Goal: Task Accomplishment & Management: Manage account settings

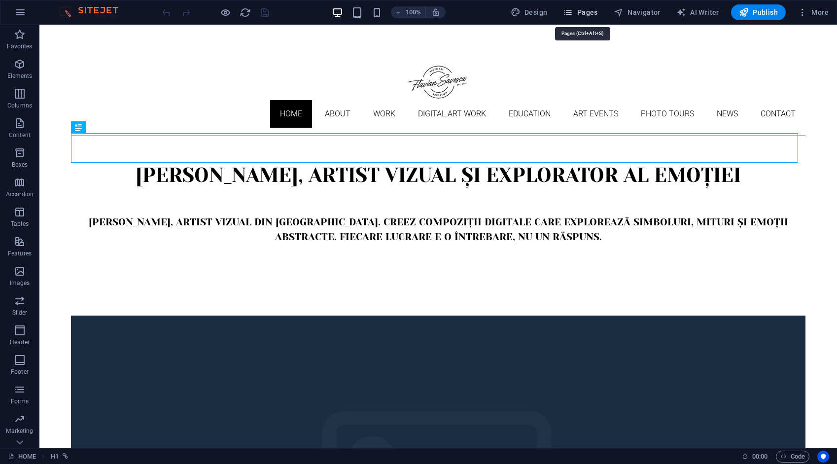
click at [588, 16] on span "Pages" at bounding box center [580, 12] width 35 height 10
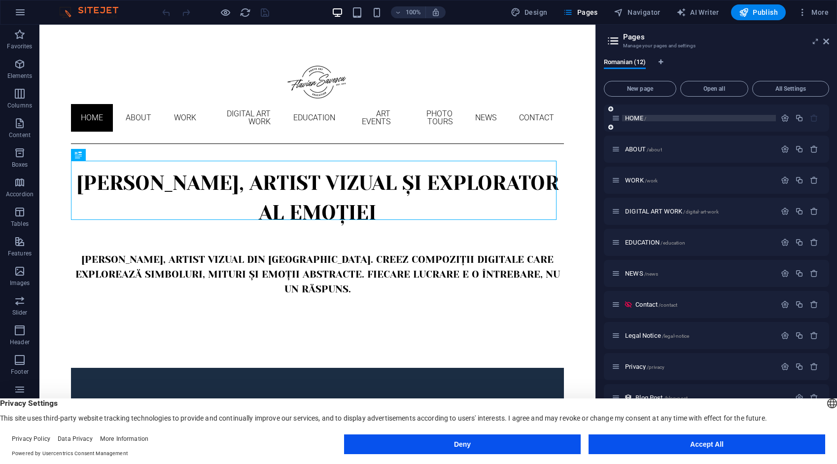
click at [639, 115] on span "HOME /" at bounding box center [635, 117] width 21 height 7
click at [781, 148] on icon "button" at bounding box center [785, 149] width 8 height 8
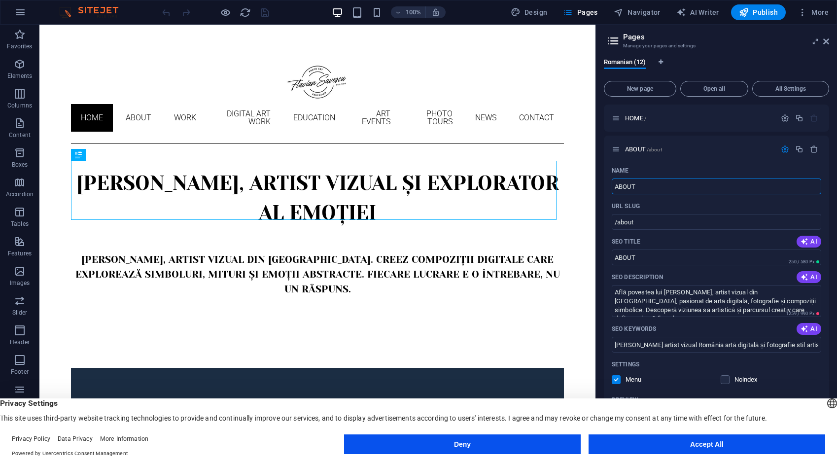
drag, startPoint x: 640, startPoint y: 186, endPoint x: 599, endPoint y: 185, distance: 40.4
click at [600, 185] on div "Romanian (12) New page Open all All Settings HOME / ABOUT /about Name ABOUT ​ U…" at bounding box center [716, 249] width 241 height 398
type input "DESP"
type input "/des"
type input "DES"
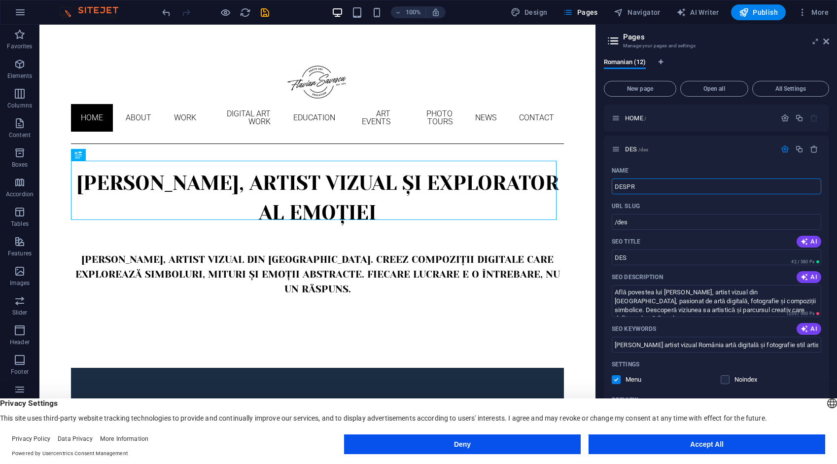
type input "DESPRE"
type input "/desp"
type input "DESP"
type input "DESPRE"
type input "/despre"
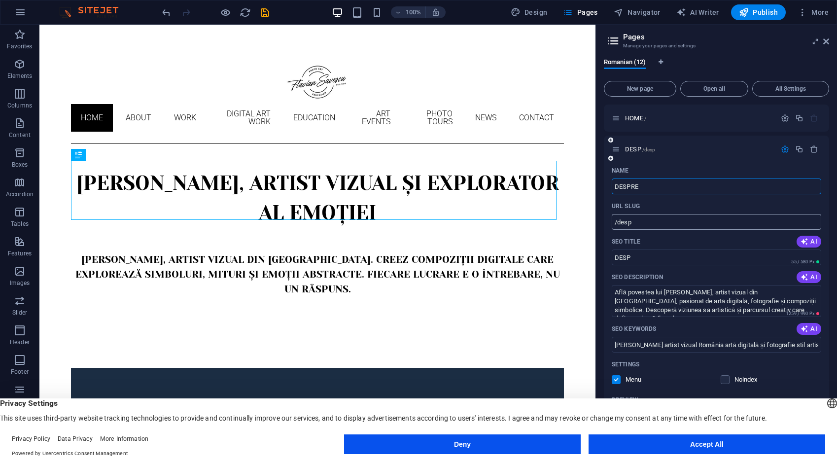
type input "DESPRE"
click at [603, 199] on div "Romanian (12) New page Open all All Settings HOME / DESPRE /despre Name DESPRE …" at bounding box center [716, 249] width 241 height 398
click at [783, 148] on icon "button" at bounding box center [785, 149] width 8 height 8
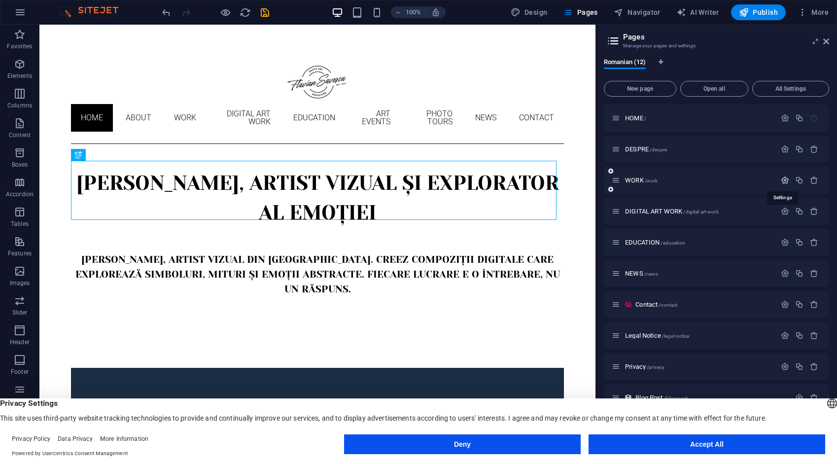
click at [781, 179] on icon "button" at bounding box center [785, 180] width 8 height 8
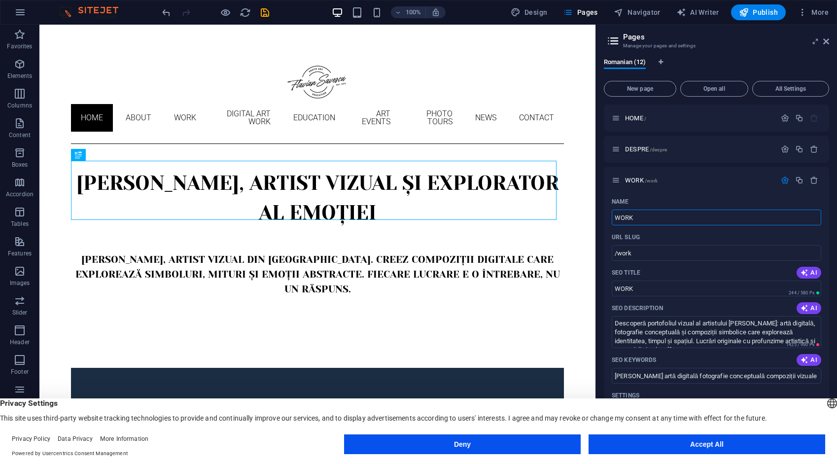
drag, startPoint x: 646, startPoint y: 216, endPoint x: 603, endPoint y: 221, distance: 43.1
click at [603, 221] on div "Romanian (12) New page Open all All Settings HOME / DESPRE /despre WORK /work N…" at bounding box center [716, 249] width 241 height 398
type input "FOTOGRAFII"
type input "/fotograf"
type input "FOTOGRAF"
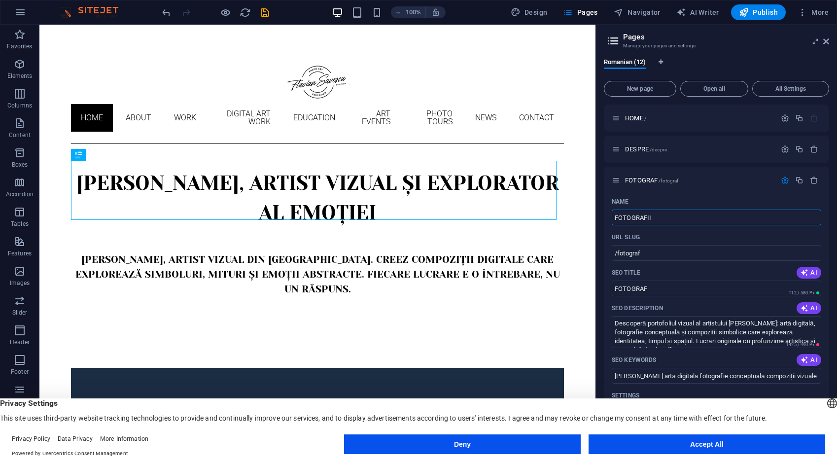
type input "FOTOGRAFII"
type input "/fotografii"
type input "FOTOGRAFII"
click at [781, 180] on icon "button" at bounding box center [785, 180] width 8 height 8
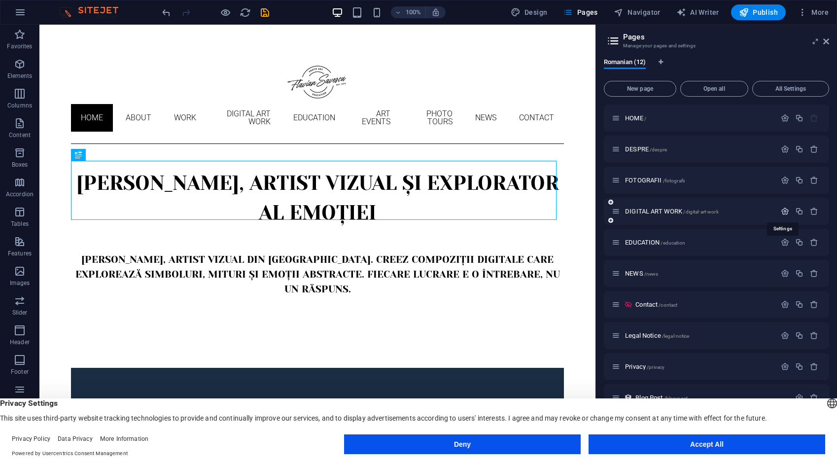
click at [781, 212] on icon "button" at bounding box center [785, 211] width 8 height 8
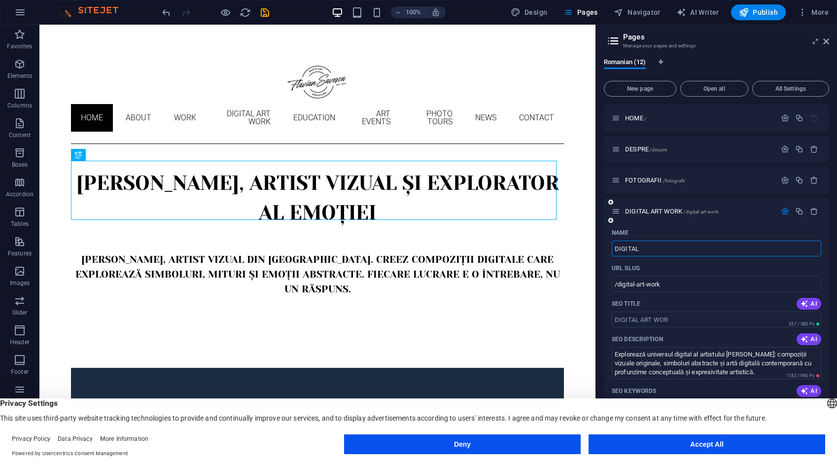
type input "DIGITAL"
type input "/digital-art-wor"
type input "D"
type input "A"
type input "/"
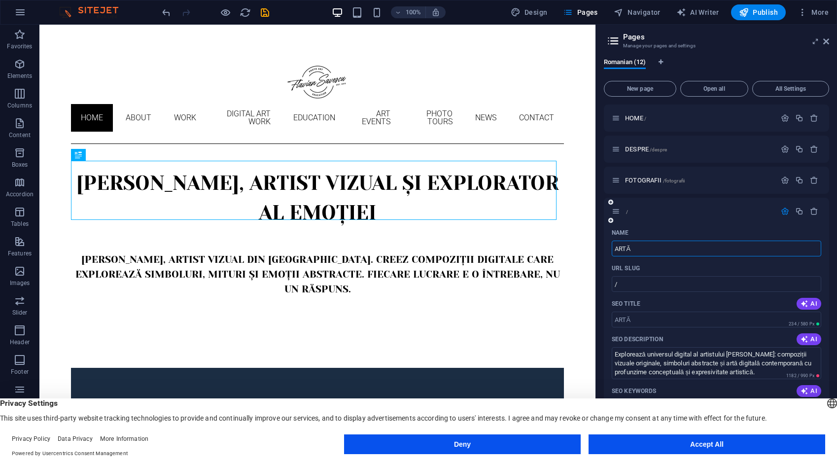
type input "ARTĂ"
type input "/arta"
type input "ARTĂ"
type input "ARTĂ DI"
type input "ARTĂ"
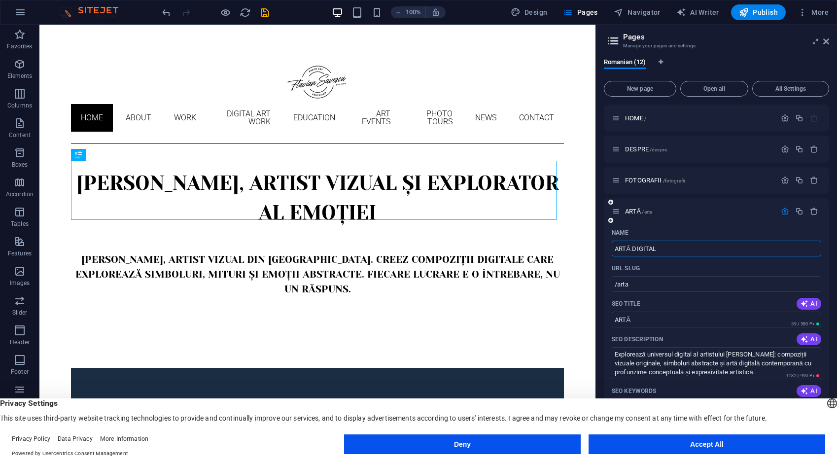
type input "ARTĂ DIGITALĂ"
type input "/arta-digita"
type input "ARTĂ DIGITA"
type input "ARTĂ DIGITALĂ"
type input "/arta-digitala"
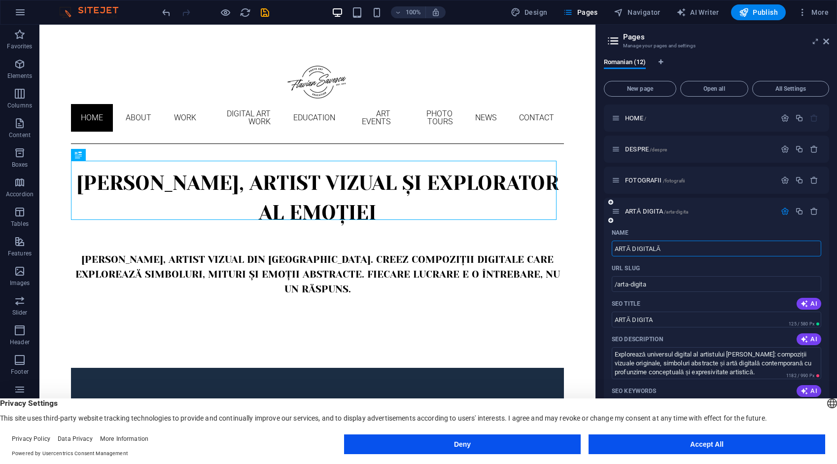
type input "ARTĂ DIGITALĂ"
click at [784, 211] on icon "button" at bounding box center [785, 211] width 8 height 8
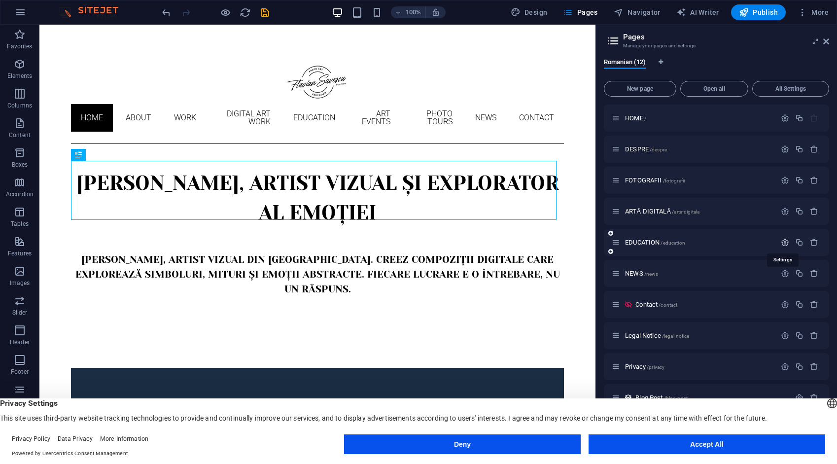
click at [782, 243] on icon "button" at bounding box center [785, 242] width 8 height 8
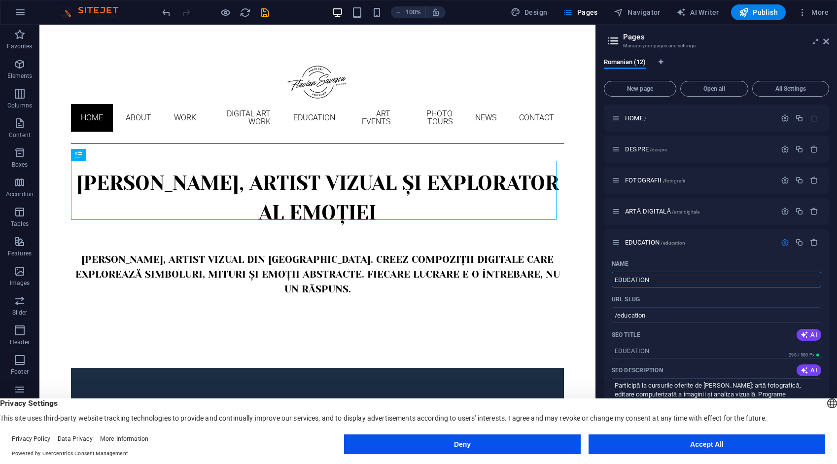
drag, startPoint x: 657, startPoint y: 281, endPoint x: 595, endPoint y: 286, distance: 61.3
click at [595, 286] on aside "Pages Manage your pages and settings Romanian (12) New page Open all All Settin…" at bounding box center [716, 236] width 242 height 423
type input "EDUCAȚ"
type input "/educa"
type input "EDUCAȚ"
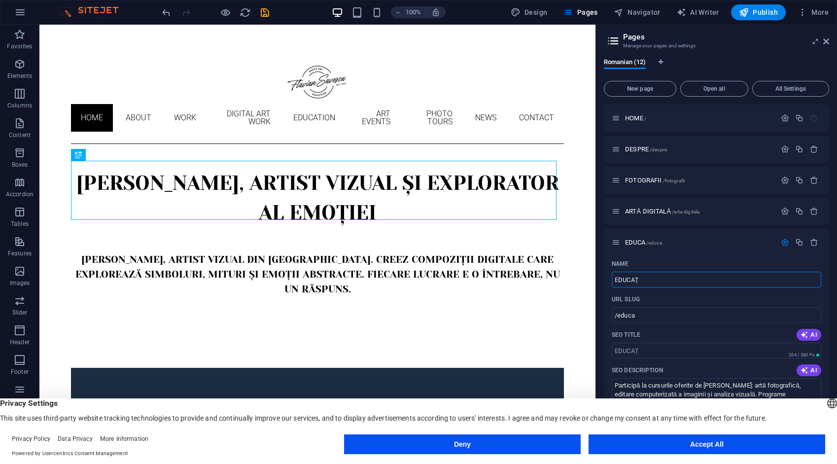
type input "/educat"
type input "EDUCAȚIE"
type input "/educatie"
type input "EDUCAȚIE"
click at [781, 243] on icon "button" at bounding box center [785, 242] width 8 height 8
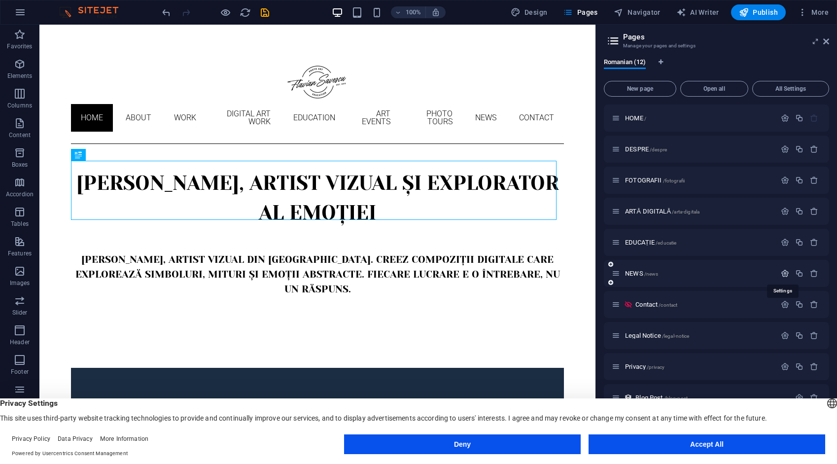
click at [783, 273] on icon "button" at bounding box center [785, 273] width 8 height 8
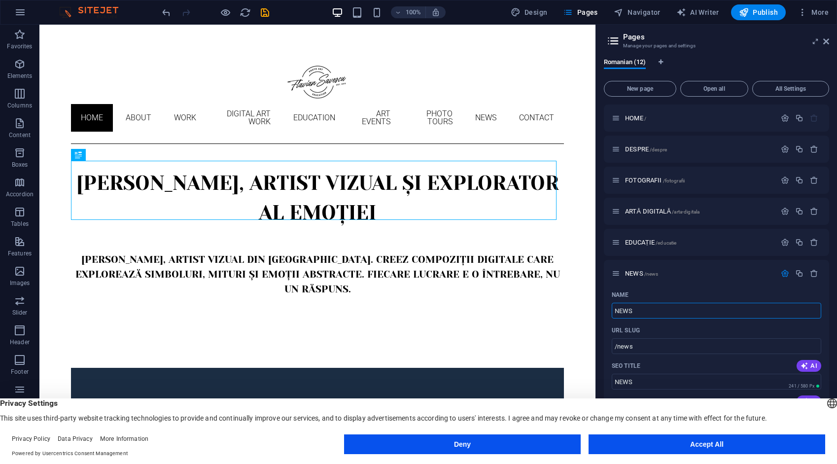
drag, startPoint x: 641, startPoint y: 311, endPoint x: 601, endPoint y: 312, distance: 39.5
click at [601, 313] on div "Romanian (12) New page Open all All Settings HOME / DESPRE /despre FOTOGRAFII /…" at bounding box center [716, 249] width 241 height 398
click at [598, 303] on div "Romanian (12) New page Open all All Settings HOME / DESPRE /despre FOTOGRAFII /…" at bounding box center [716, 249] width 241 height 398
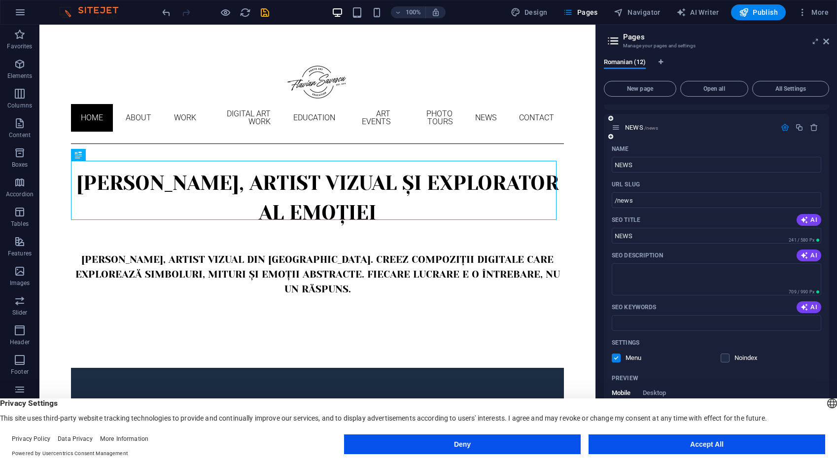
scroll to position [148, 0]
click at [785, 126] on icon "button" at bounding box center [785, 125] width 8 height 8
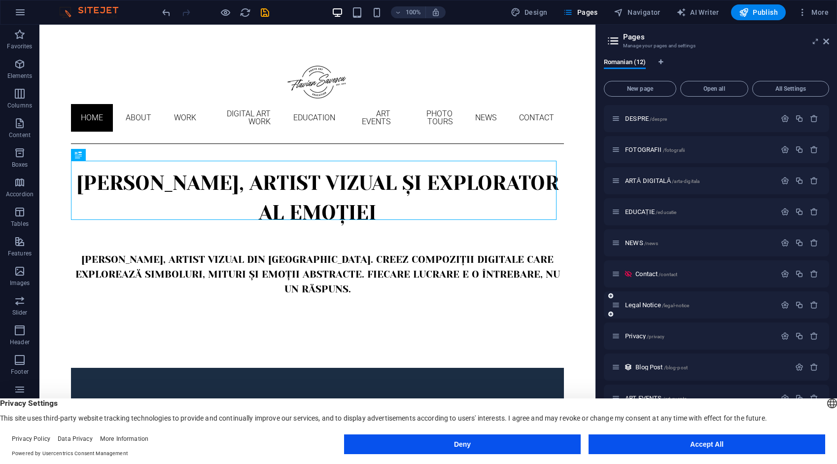
scroll to position [36, 0]
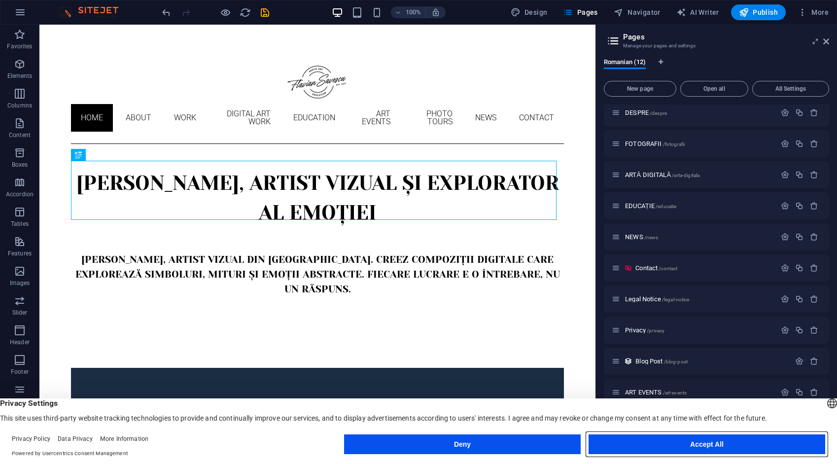
click at [702, 444] on button "Accept All" at bounding box center [707, 444] width 237 height 20
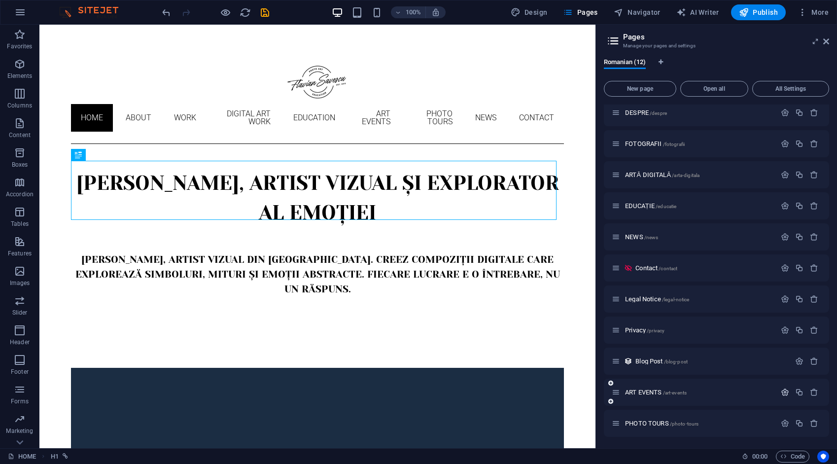
click at [783, 389] on icon "button" at bounding box center [785, 392] width 8 height 8
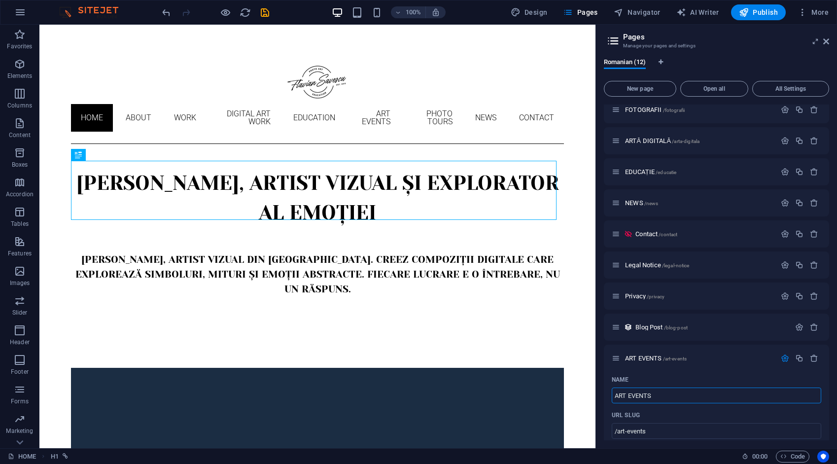
drag, startPoint x: 675, startPoint y: 429, endPoint x: 597, endPoint y: 427, distance: 77.4
click at [597, 429] on aside "Pages Manage your pages and settings Romanian (12) New page Open all All Settin…" at bounding box center [716, 236] width 242 height 423
type input "EVENIMENTE"
type input "/evenimente"
type input "EVENIMENTE"
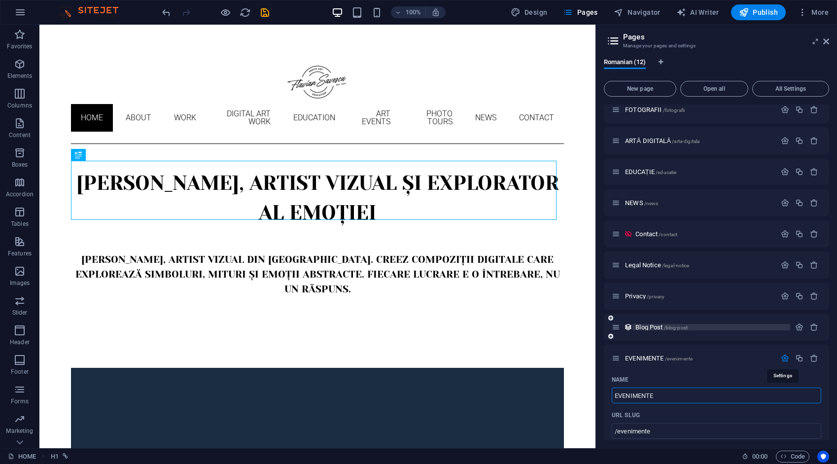
click at [785, 358] on icon "button" at bounding box center [785, 358] width 8 height 8
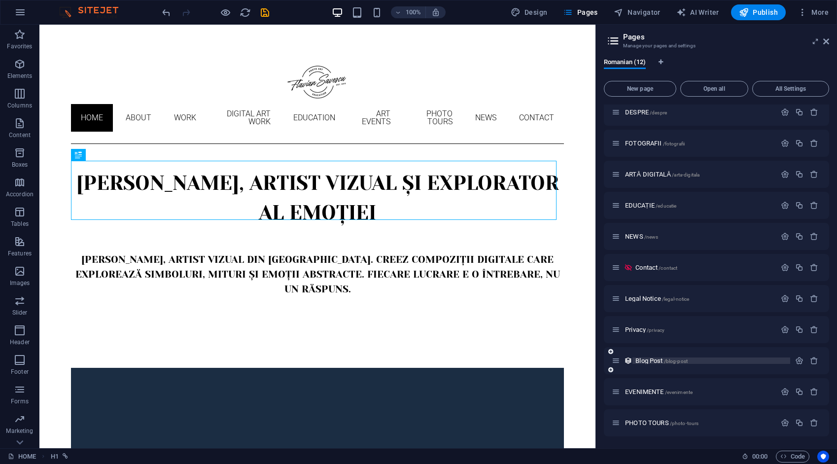
scroll to position [36, 0]
click at [783, 421] on icon "button" at bounding box center [785, 423] width 8 height 8
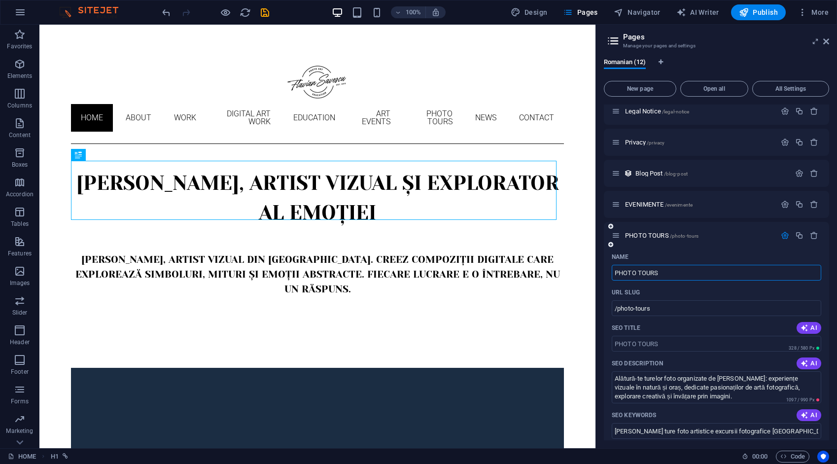
drag, startPoint x: 670, startPoint y: 272, endPoint x: 603, endPoint y: 272, distance: 66.5
click at [604, 272] on div "Name PHOTO TOURS ​ URL SLUG /photo-tours ​ SEO Title AI ​ 328 / 580 Px SEO Desc…" at bounding box center [716, 459] width 225 height 420
type input "TURE"
type input "/tu"
type input "TURE"
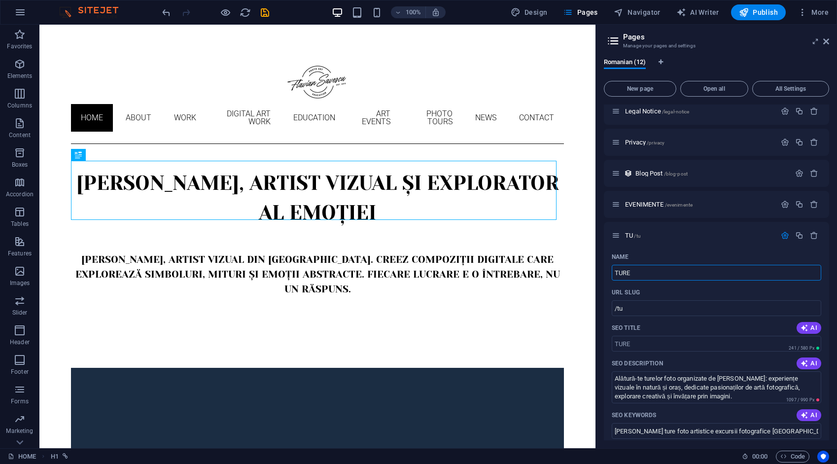
type input "/ture"
type input "TURE FOTO"
type input "/ture-foto"
type input "TURE FOTO"
click at [786, 235] on icon "button" at bounding box center [785, 235] width 8 height 8
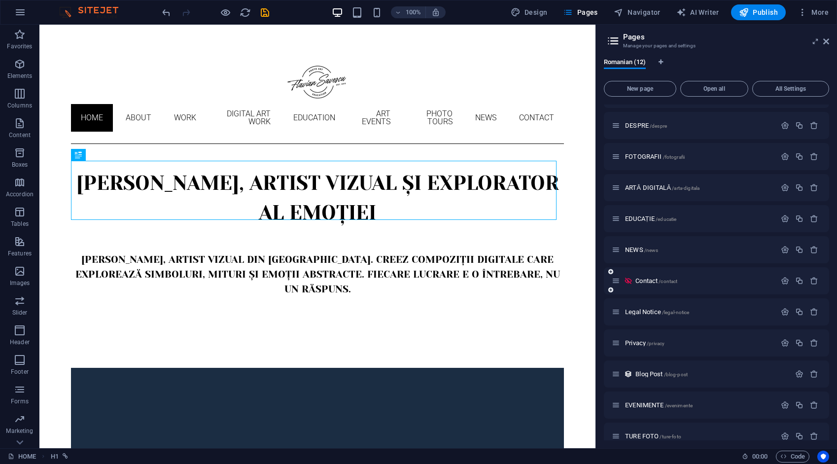
scroll to position [0, 0]
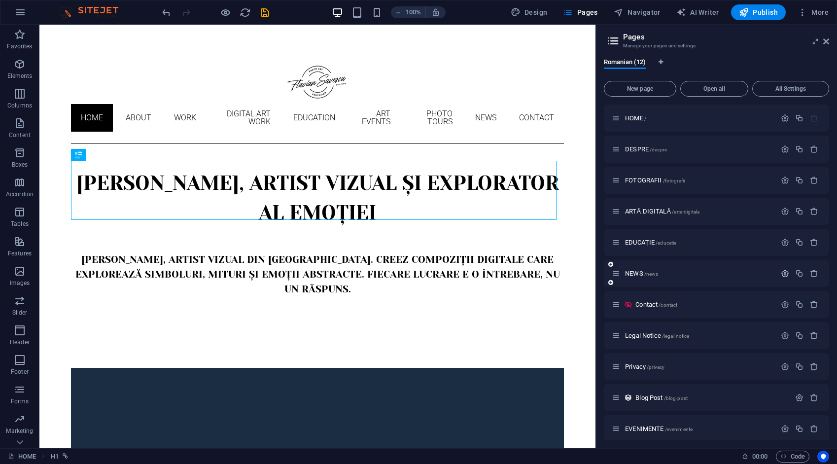
click at [784, 270] on icon "button" at bounding box center [785, 273] width 8 height 8
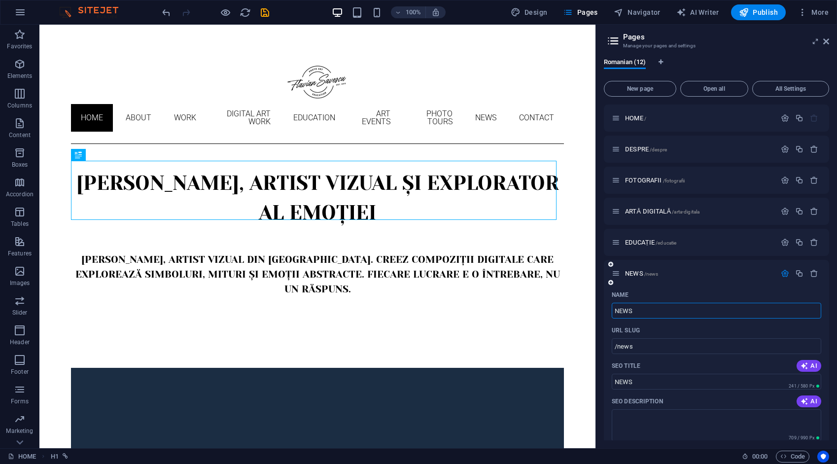
drag, startPoint x: 637, startPoint y: 311, endPoint x: 604, endPoint y: 315, distance: 33.3
type input "ȘTIRI"
type input "/stiri"
type input "ȘTIRI"
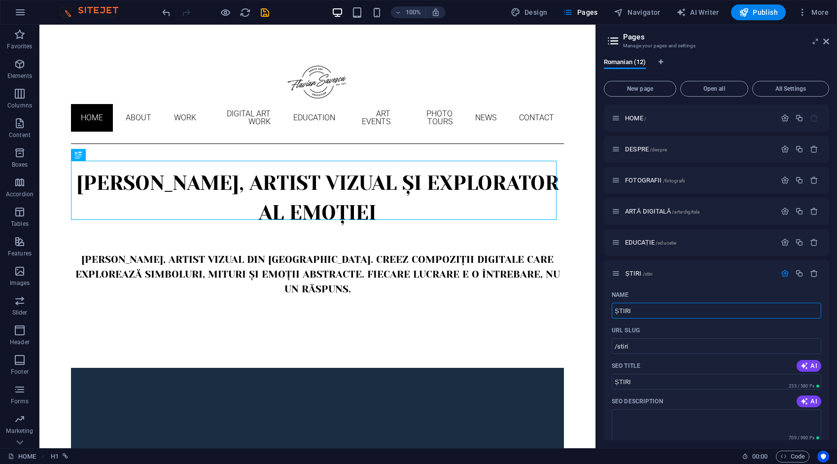
type input "ȘTIRI"
click at [599, 286] on div "Romanian (12) New page Open all All Settings HOME / DESPRE /despre FOTOGRAFII /…" at bounding box center [716, 249] width 241 height 398
click at [782, 274] on icon "button" at bounding box center [785, 273] width 8 height 8
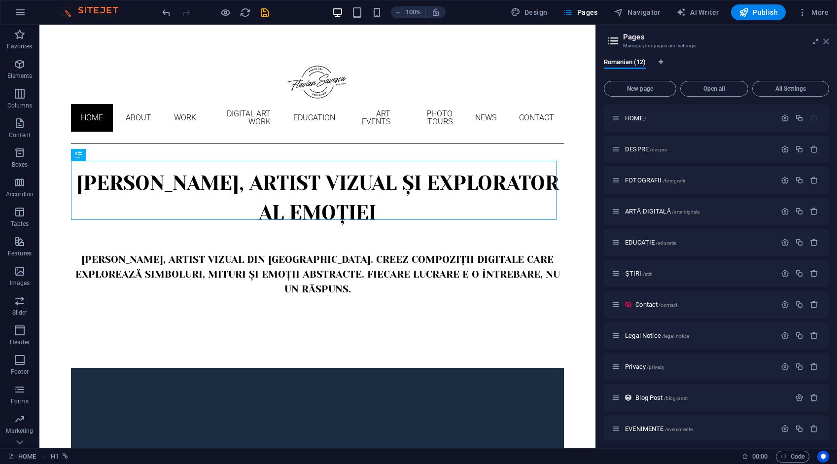
click at [826, 41] on icon at bounding box center [826, 41] width 6 height 8
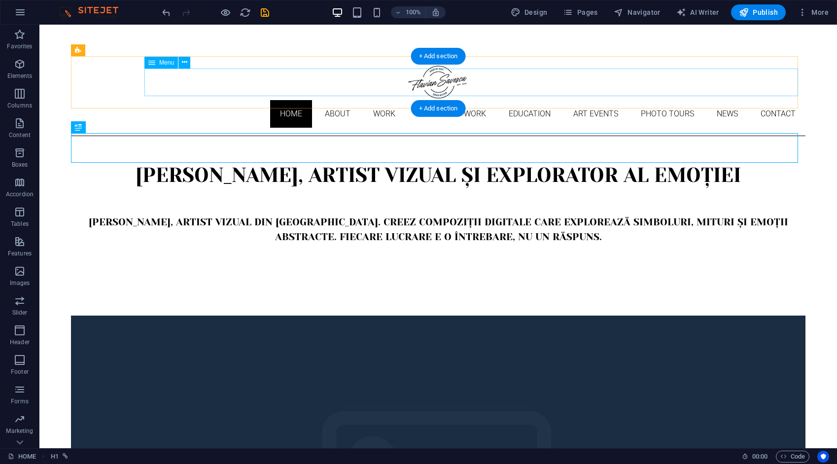
click at [227, 100] on nav "Home About Work DIGITAL ART WORK EDUCATION ART EVENTS Photo tours News Contact" at bounding box center [438, 114] width 734 height 28
drag, startPoint x: 227, startPoint y: 82, endPoint x: 53, endPoint y: 82, distance: 173.5
click at [227, 100] on nav "Home About Work DIGITAL ART WORK EDUCATION ART EVENTS Photo tours News Contact" at bounding box center [438, 114] width 734 height 28
select select
select select "1"
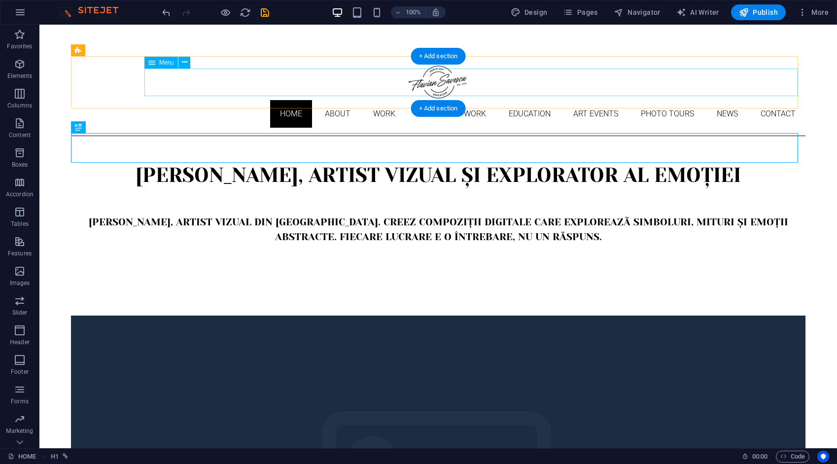
select select
select select "2"
select select
select select "3"
select select
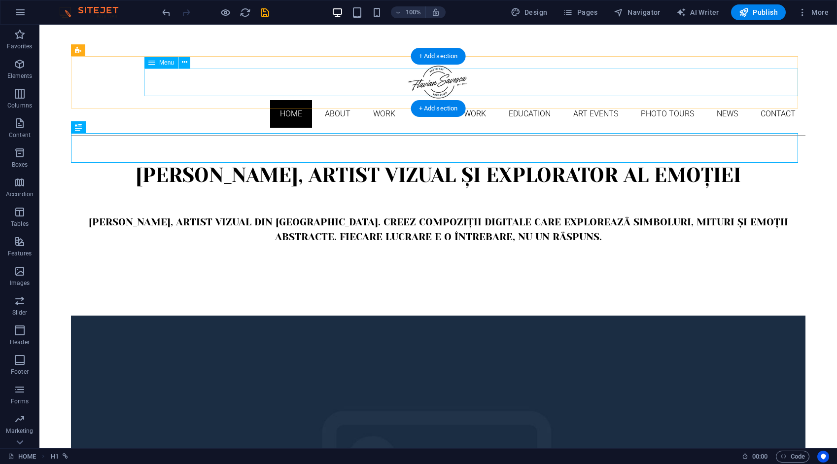
select select "4"
select select
select select "9"
select select
select select "10"
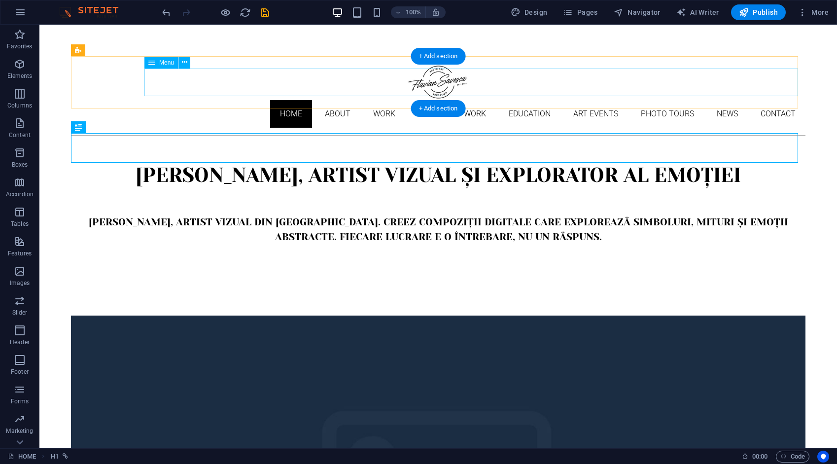
select select
select select "5"
select select
select select "6"
select select
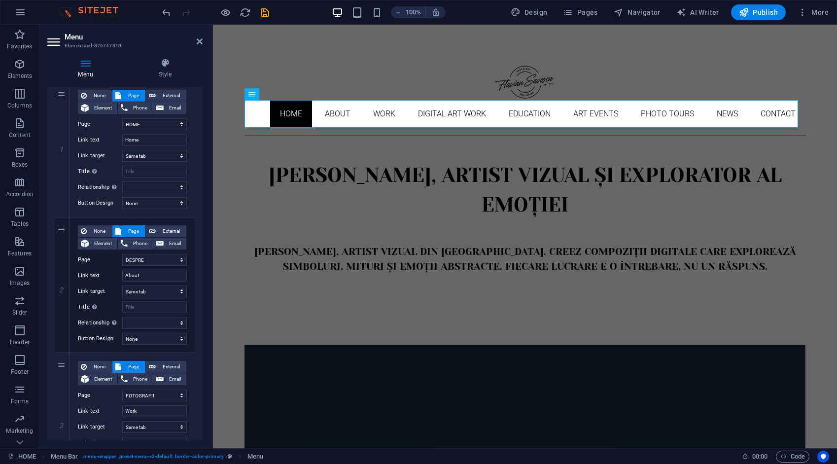
scroll to position [148, 0]
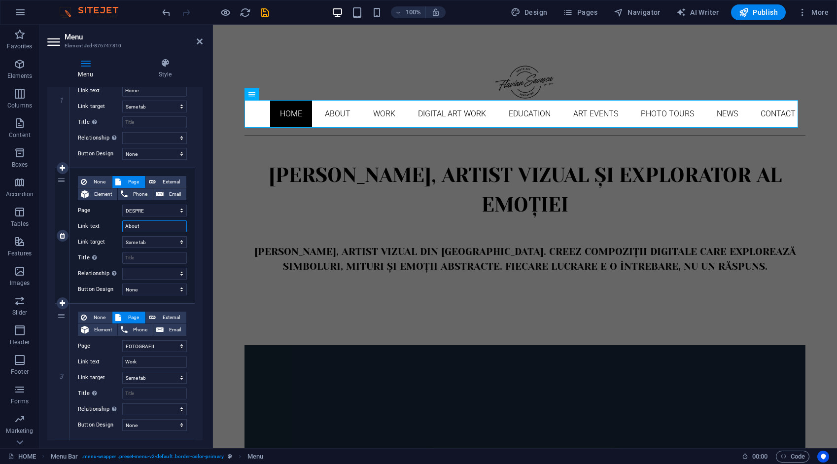
drag, startPoint x: 146, startPoint y: 226, endPoint x: 114, endPoint y: 222, distance: 32.3
click at [114, 223] on div "Link text About" at bounding box center [132, 226] width 109 height 12
type input "Desp"
select select
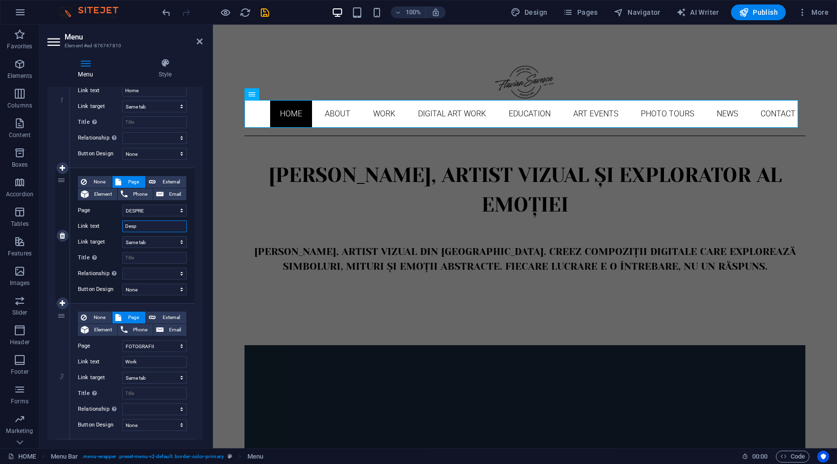
select select
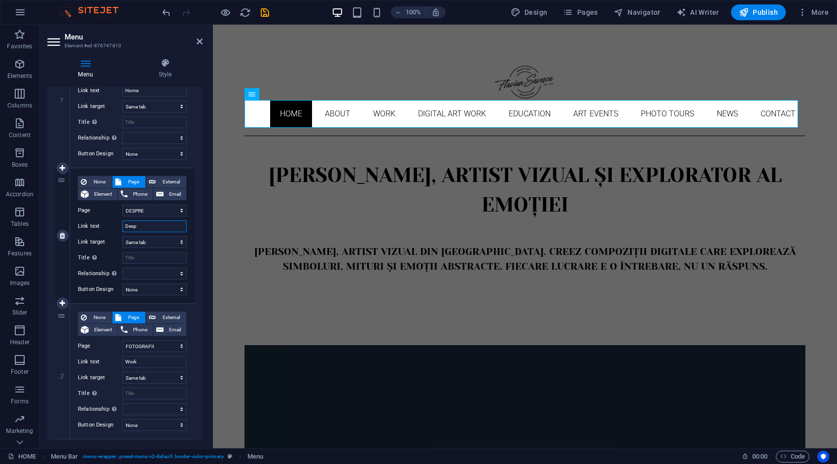
select select
type input "Despre"
select select
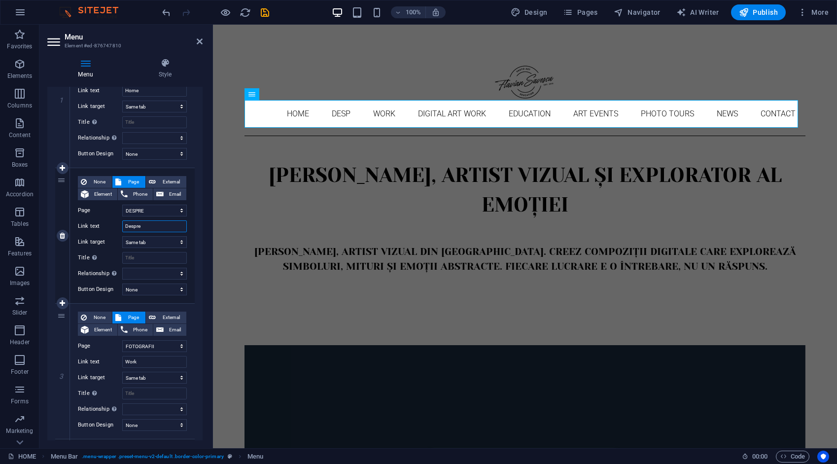
select select
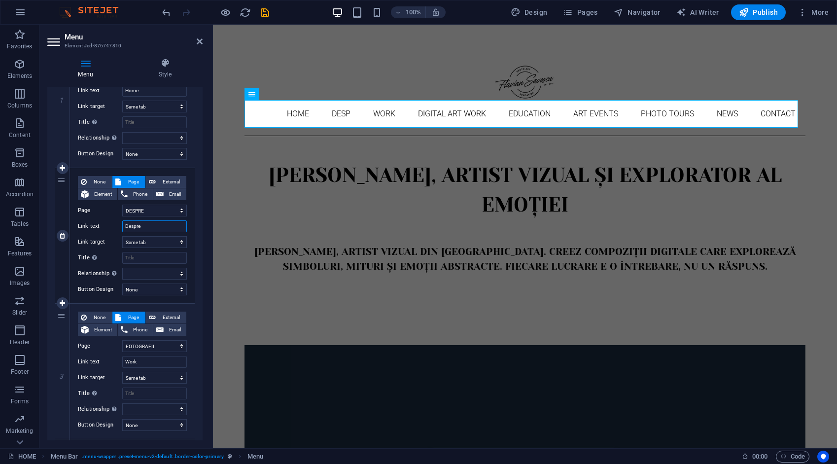
select select
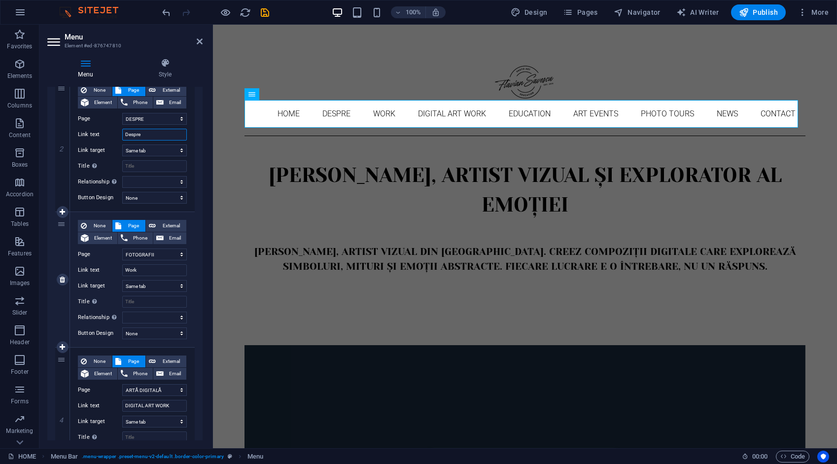
scroll to position [246, 0]
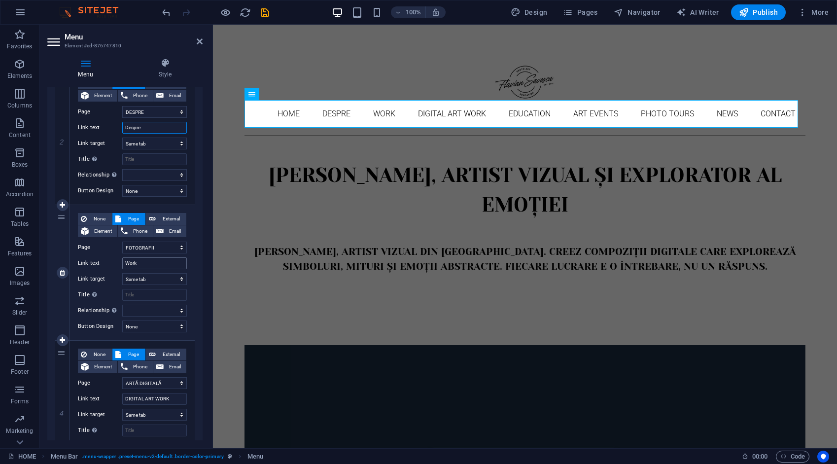
type input "Despre"
drag, startPoint x: 140, startPoint y: 264, endPoint x: 115, endPoint y: 261, distance: 25.3
click at [117, 262] on div "Link text Work" at bounding box center [132, 263] width 109 height 12
type input "F"
select select
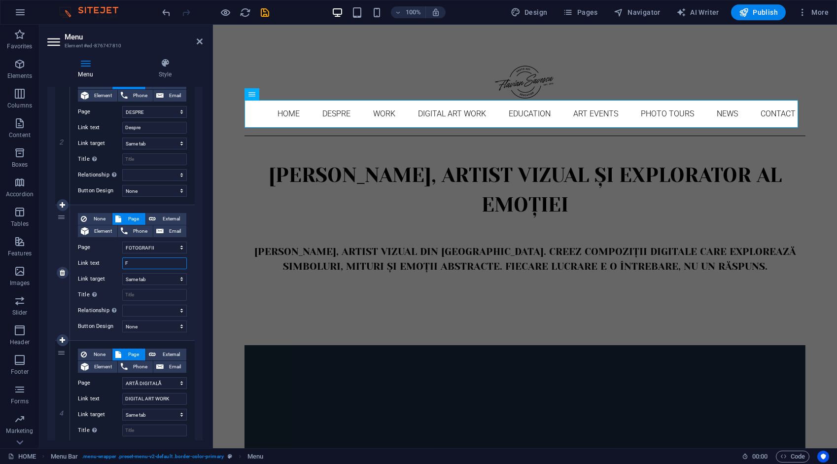
select select
type input "Fo"
select select
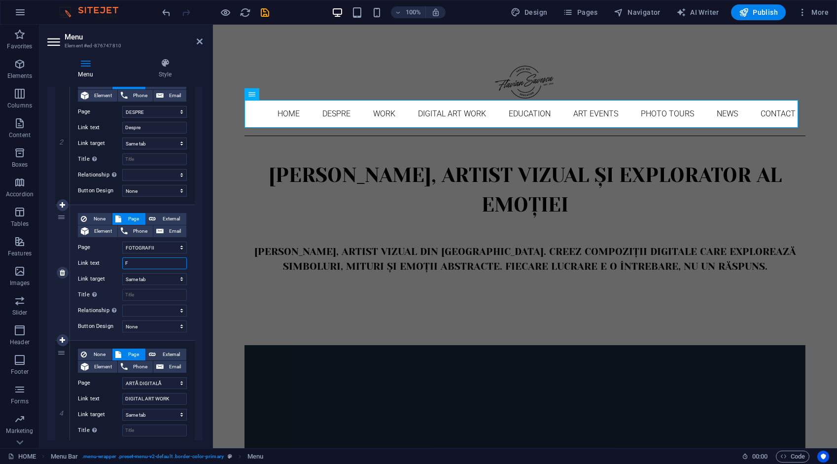
select select
type input "Fotogra"
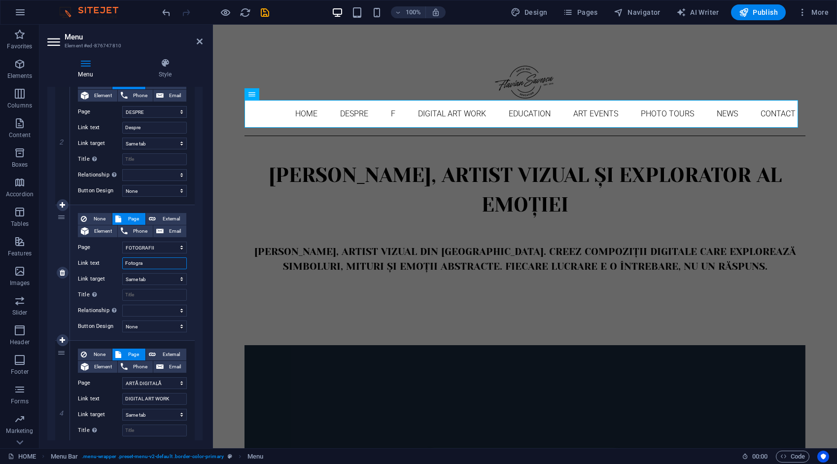
select select
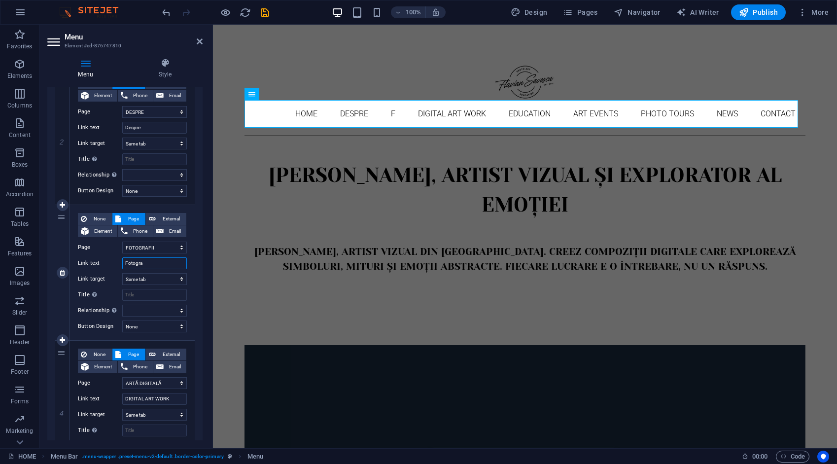
select select
type input "Fotografii"
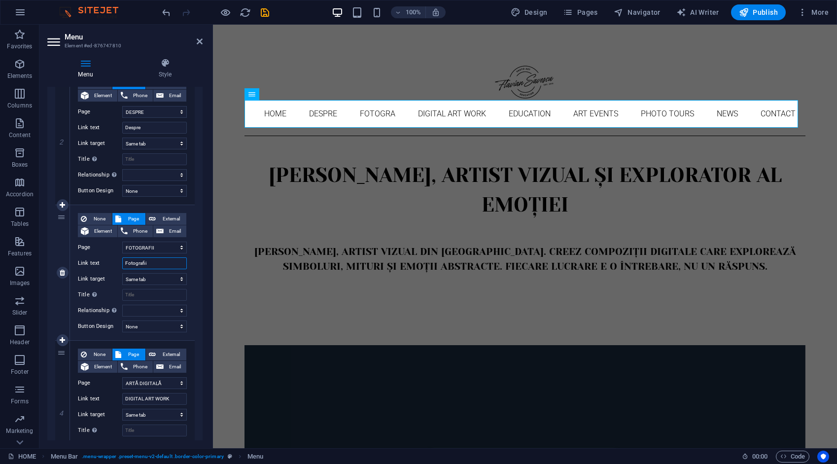
select select
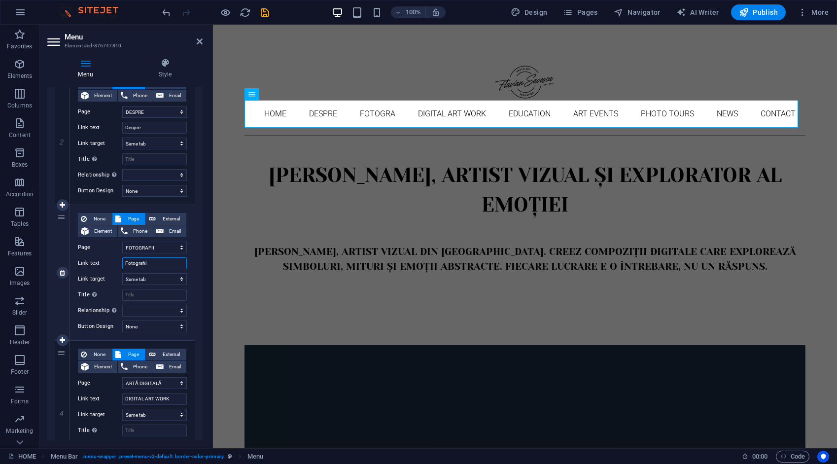
select select
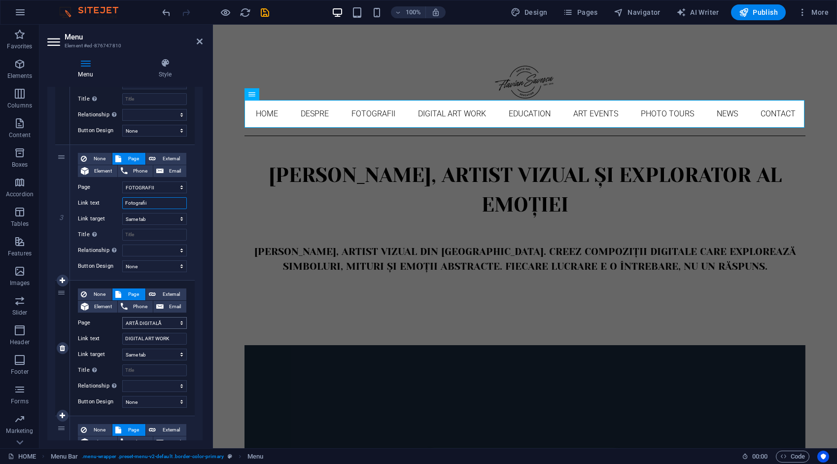
scroll to position [345, 0]
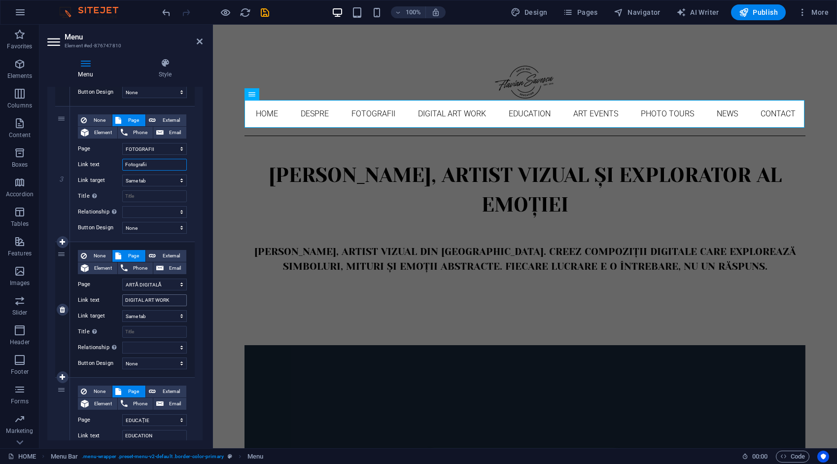
type input "Fotografii"
drag, startPoint x: 175, startPoint y: 300, endPoint x: 114, endPoint y: 305, distance: 60.3
click at [114, 305] on div "Link text DIGITAL ART WORK" at bounding box center [132, 300] width 109 height 12
type input "Artă"
select select
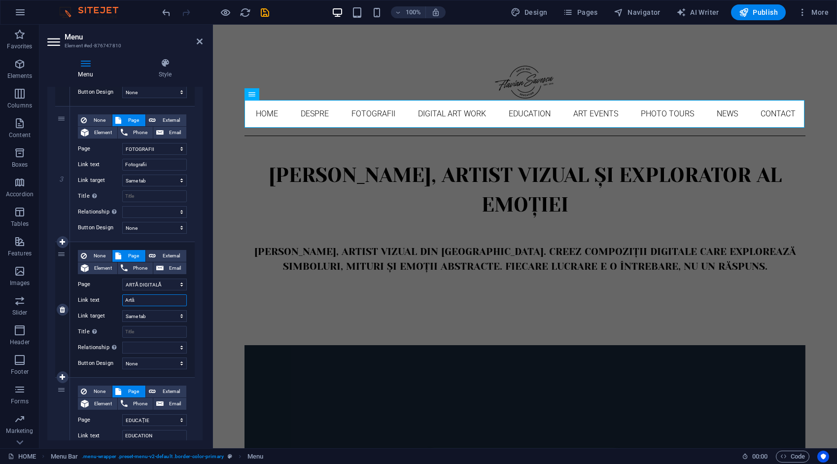
select select
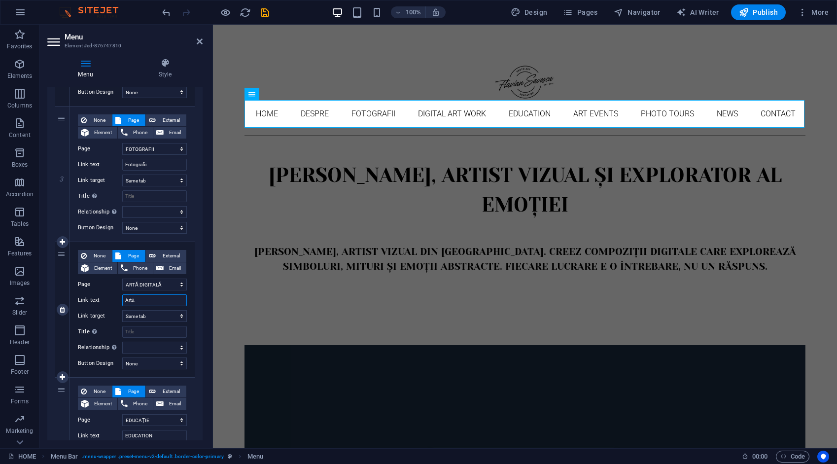
select select
type input "Artă digitală"
select select
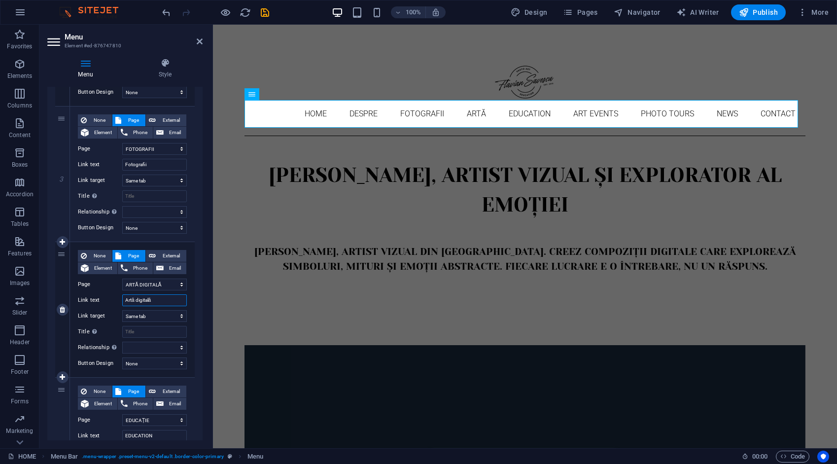
select select
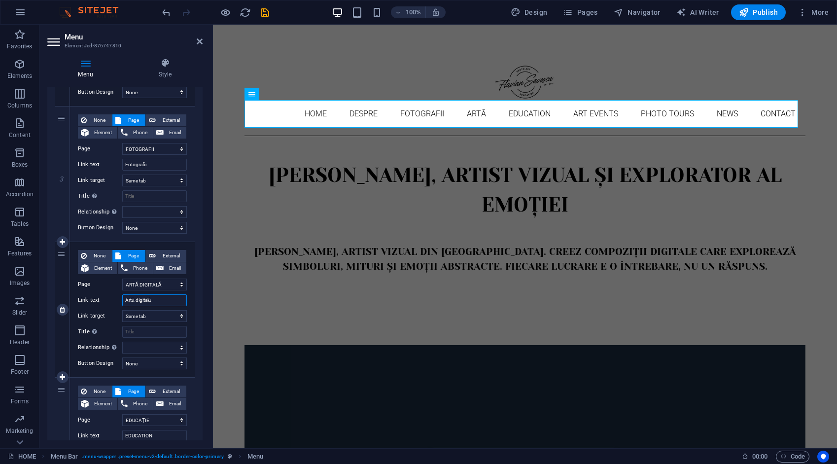
select select
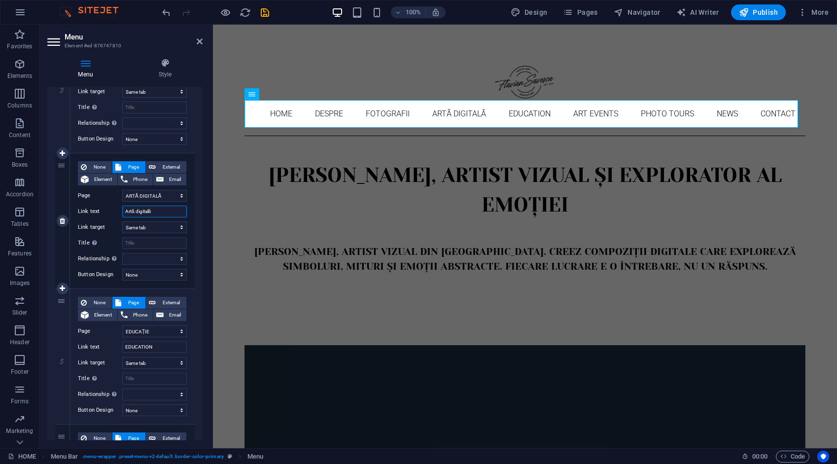
scroll to position [444, 0]
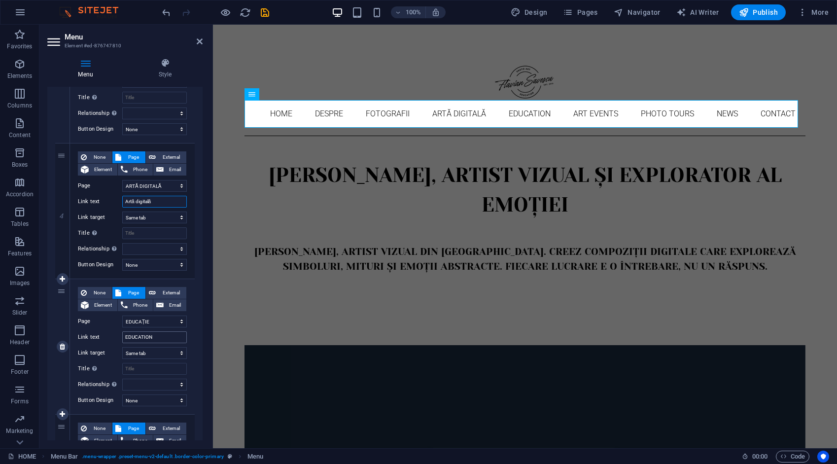
type input "Artă digitală"
click at [155, 337] on input "EDUCATION" at bounding box center [154, 337] width 65 height 12
drag, startPoint x: 155, startPoint y: 337, endPoint x: 108, endPoint y: 335, distance: 46.4
click at [108, 335] on div "Link text EDUCATION" at bounding box center [132, 337] width 109 height 12
type input "Edu"
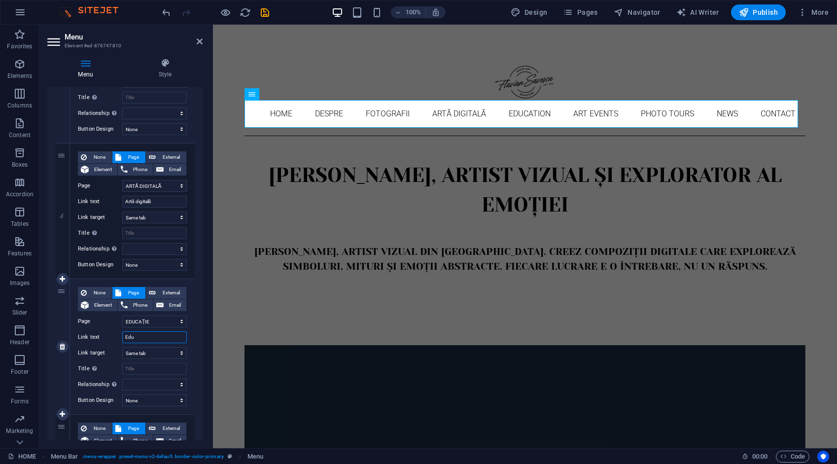
select select
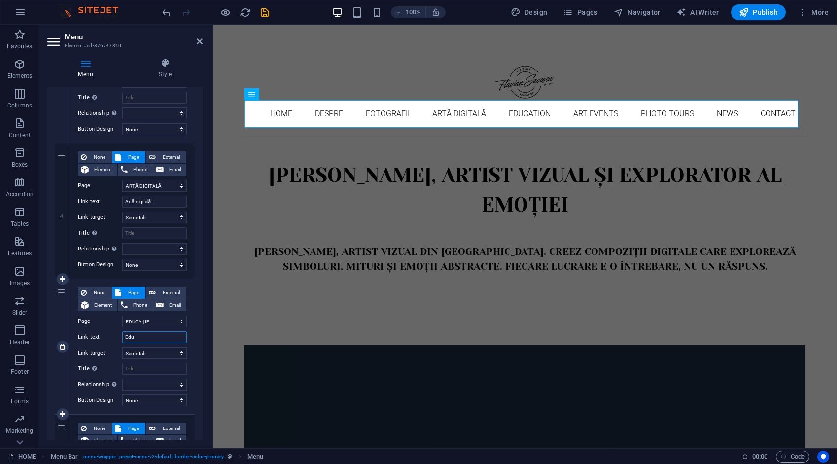
select select
type input "Educație"
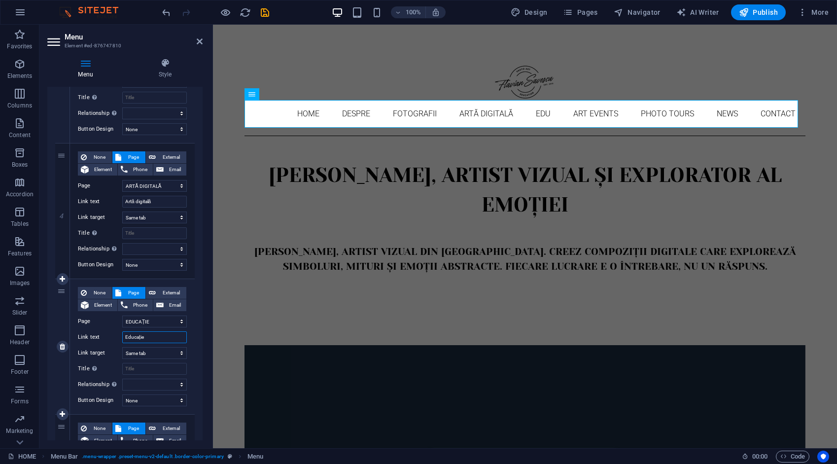
select select
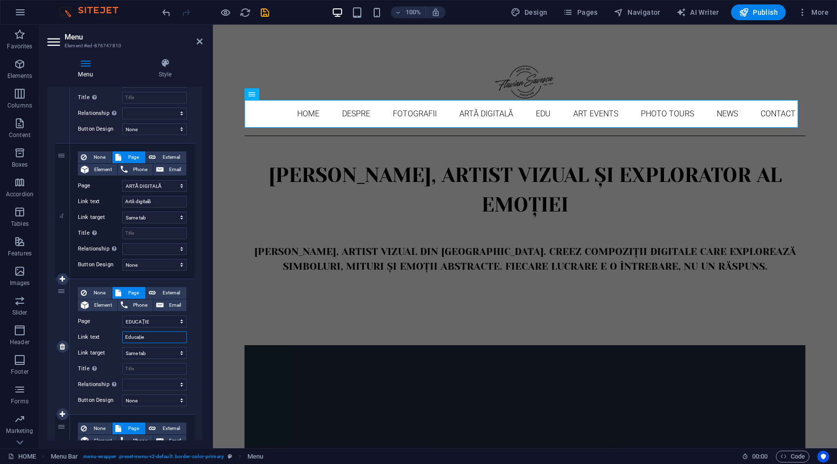
select select
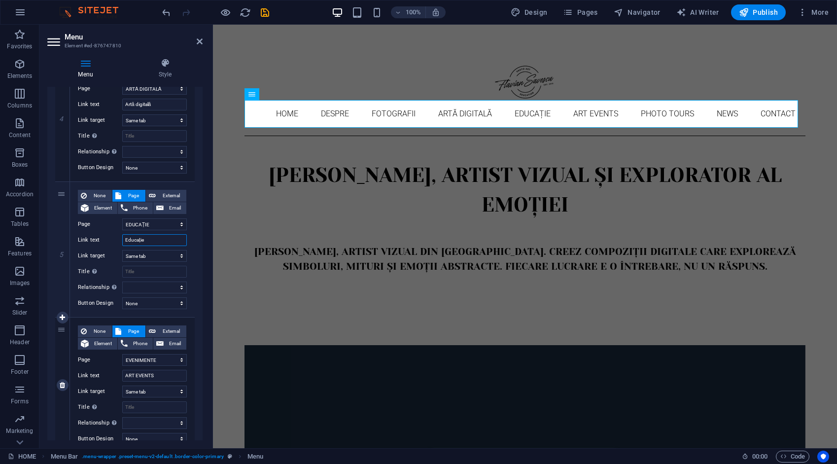
scroll to position [592, 0]
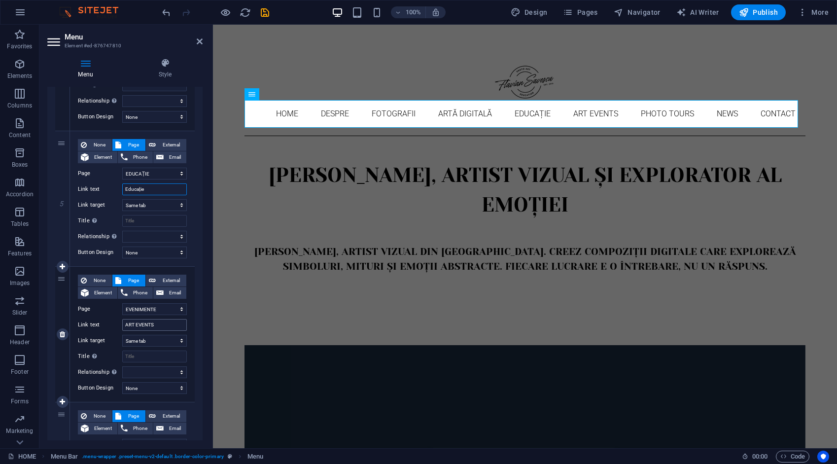
type input "Educație"
drag, startPoint x: 162, startPoint y: 319, endPoint x: 88, endPoint y: 331, distance: 74.9
click at [88, 331] on div "None Page External Element Phone Email Page HOME DESPRE FOTOGRAFII ARTĂ DIGITAL…" at bounding box center [132, 327] width 109 height 104
type input "Evenimente"
select select
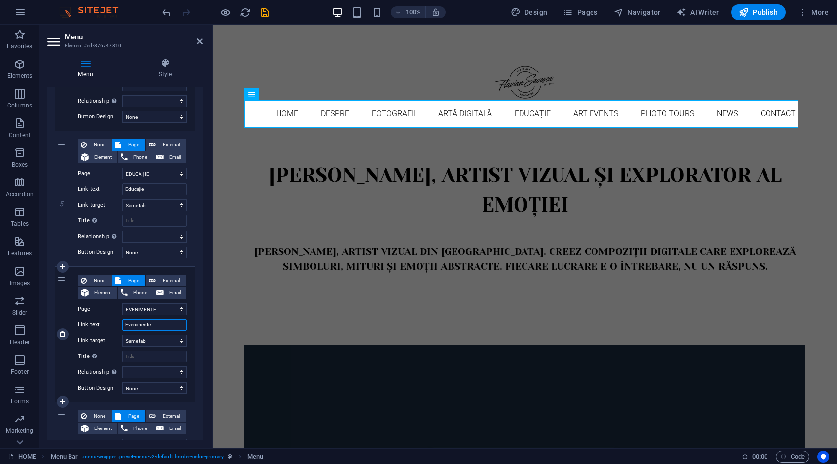
select select
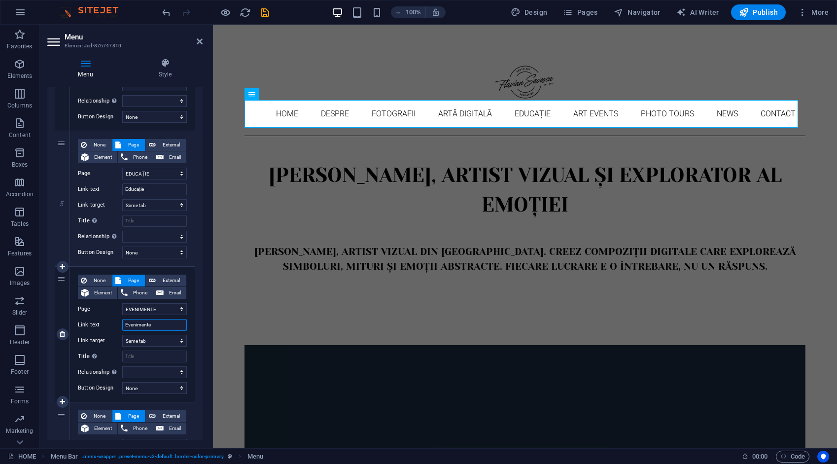
select select
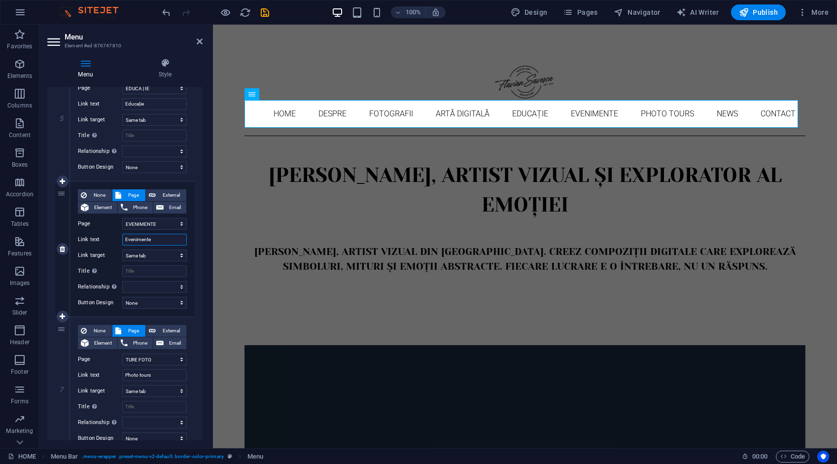
scroll to position [739, 0]
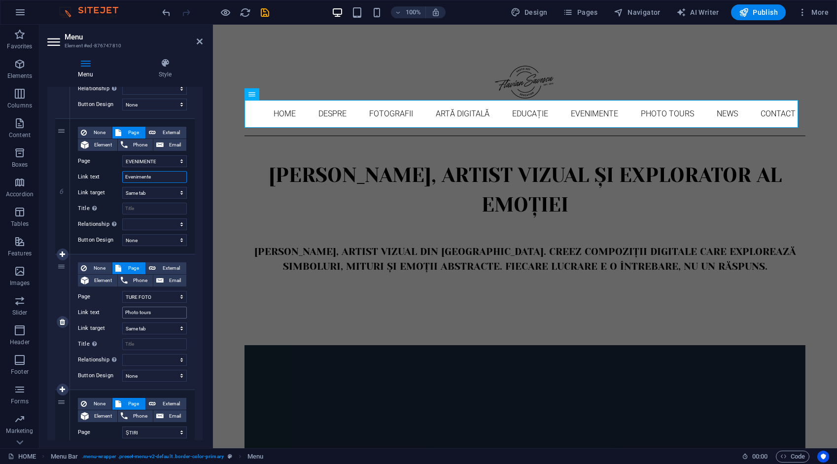
type input "Evenimente"
drag, startPoint x: 157, startPoint y: 313, endPoint x: 115, endPoint y: 320, distance: 42.1
click at [115, 320] on div "None Page External Element Phone Email Page HOME DESPRE FOTOGRAFII ARTĂ DIGITAL…" at bounding box center [132, 314] width 109 height 104
type input "Ture foto"
select select
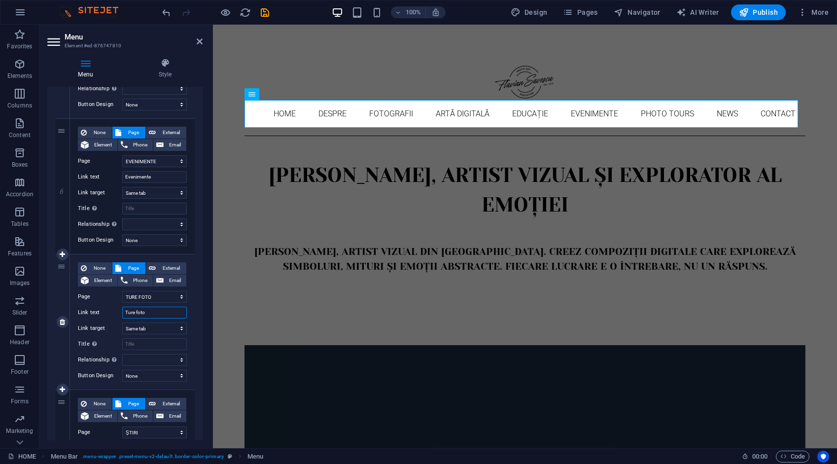
select select
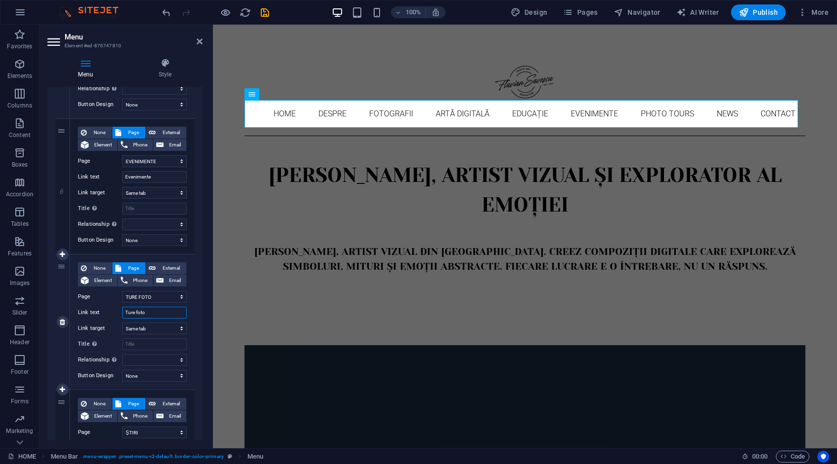
select select
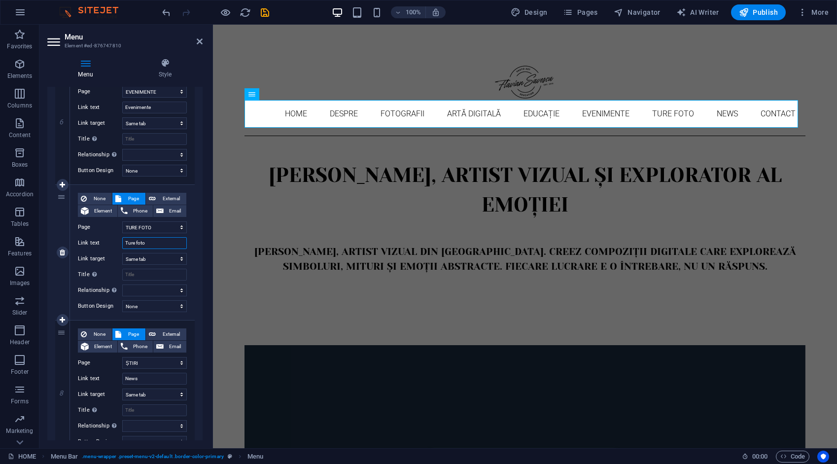
scroll to position [838, 0]
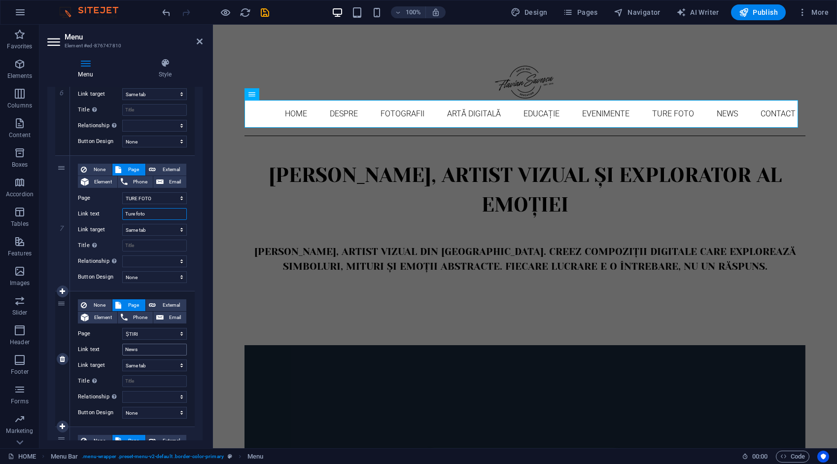
type input "Ture foto"
drag, startPoint x: 150, startPoint y: 350, endPoint x: 105, endPoint y: 362, distance: 47.6
click at [107, 359] on div "None Page External Element Phone Email Page HOME DESPRE FOTOGRAFII ARTĂ DIGITAL…" at bounding box center [132, 351] width 109 height 104
type input "Știri"
select select
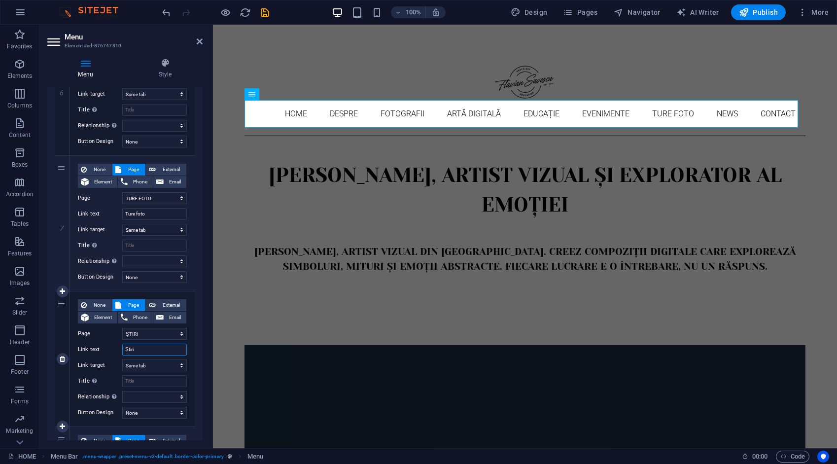
select select
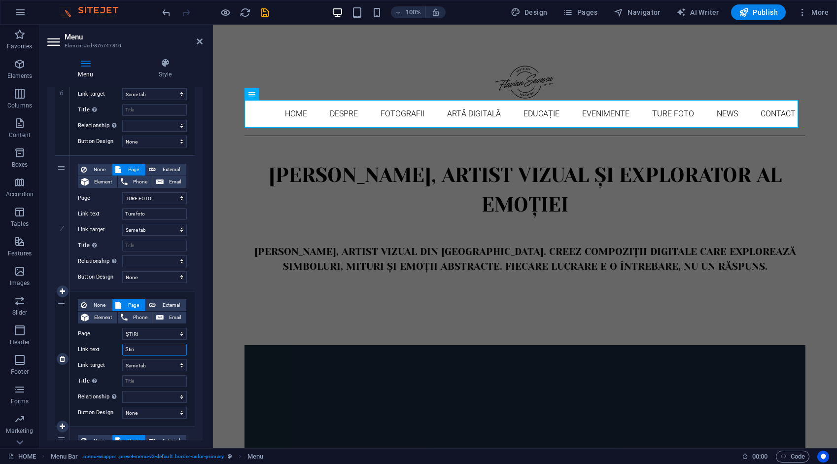
select select
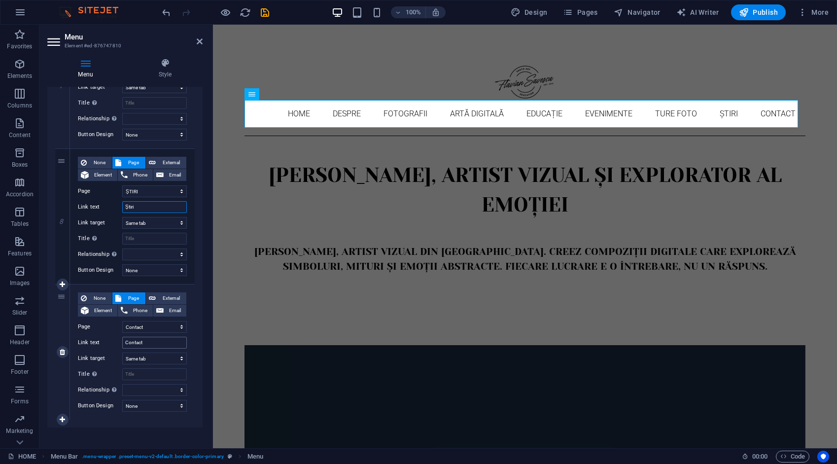
scroll to position [986, 0]
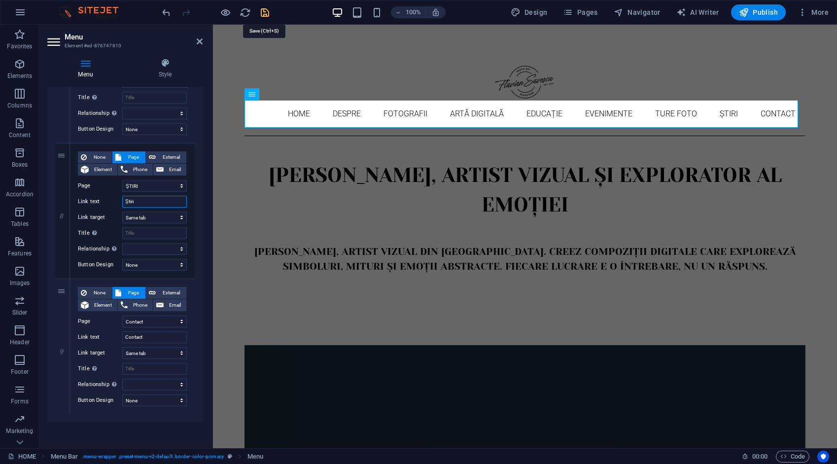
type input "Știri"
click at [265, 13] on icon "save" at bounding box center [264, 12] width 11 height 11
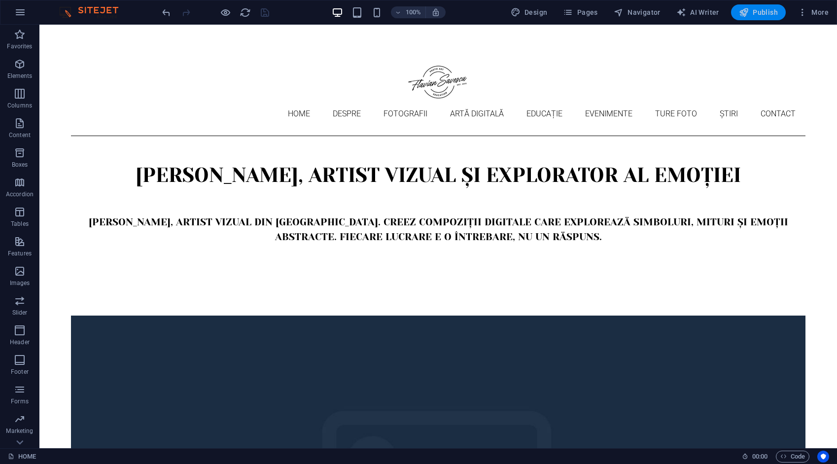
click at [765, 11] on span "Publish" at bounding box center [758, 12] width 39 height 10
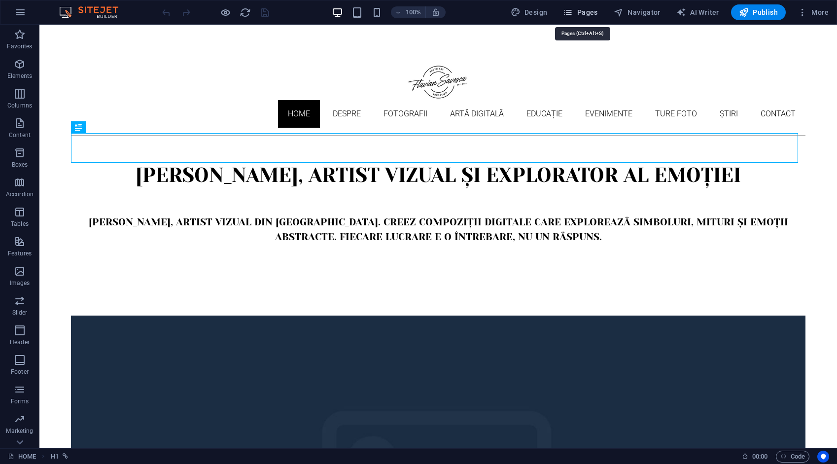
click at [589, 12] on span "Pages" at bounding box center [580, 12] width 35 height 10
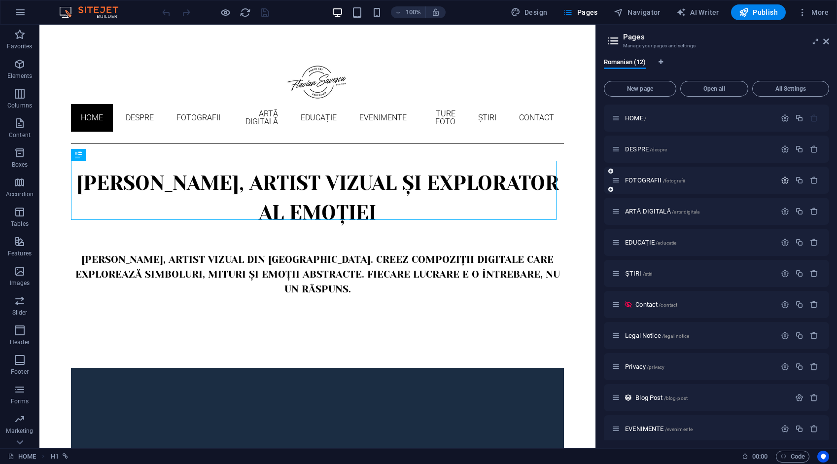
click at [786, 179] on icon "button" at bounding box center [785, 180] width 8 height 8
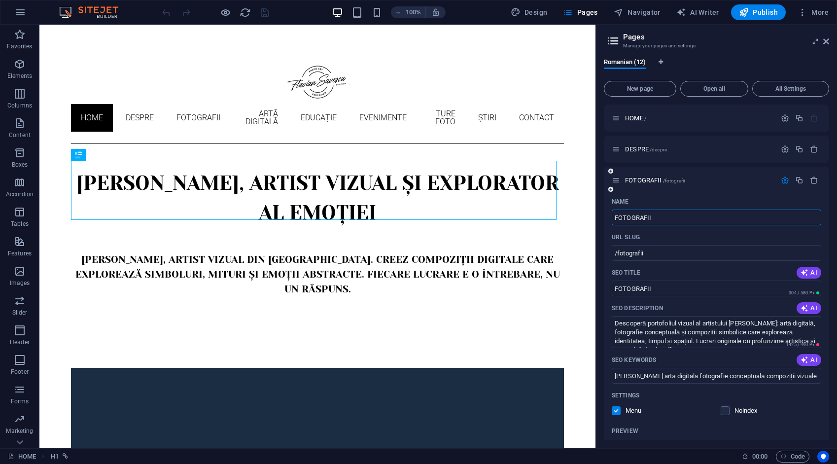
click at [699, 217] on input "FOTOGRAFII" at bounding box center [717, 218] width 210 height 16
type input "FOTOGRAFI"
type input "/fotografi"
type input "FOTOGRAFI"
type input "FOTOGRAFIe"
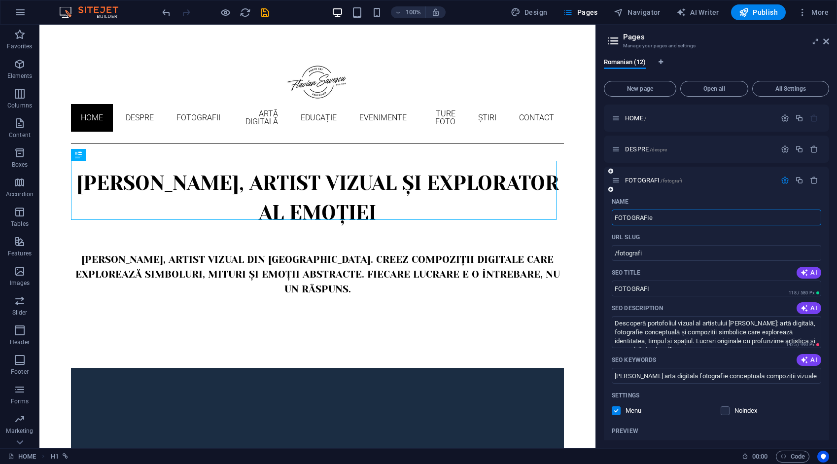
type input "/fotografie"
type input "FOTOGRAFIe"
type input "FOTOGRAFI"
type input "/fotografi"
type input "FOTOGRAFI"
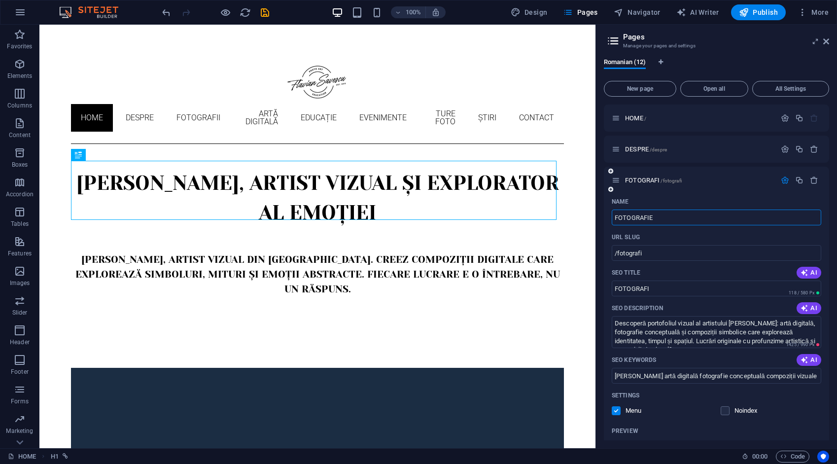
type input "FOTOGRAFIE"
type input "/fotografie"
type input "FOTOGRAFIE"
click at [786, 178] on icon "button" at bounding box center [785, 180] width 8 height 8
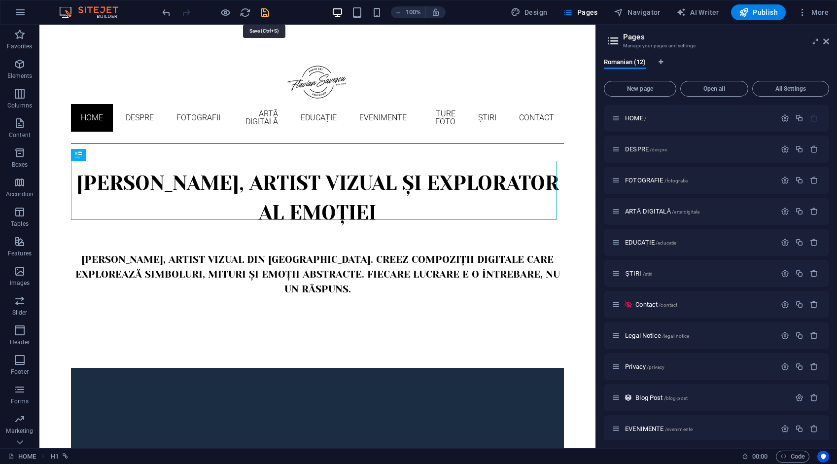
click at [268, 10] on icon "save" at bounding box center [264, 12] width 11 height 11
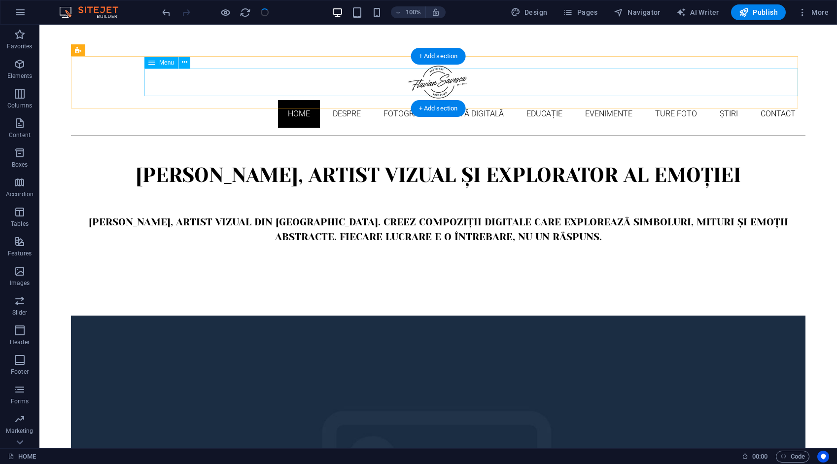
click at [231, 100] on nav "Home Despre Fotografii Artă digitală Educație Evenimente Ture foto Știri Contact" at bounding box center [438, 114] width 734 height 28
select select
select select "1"
select select
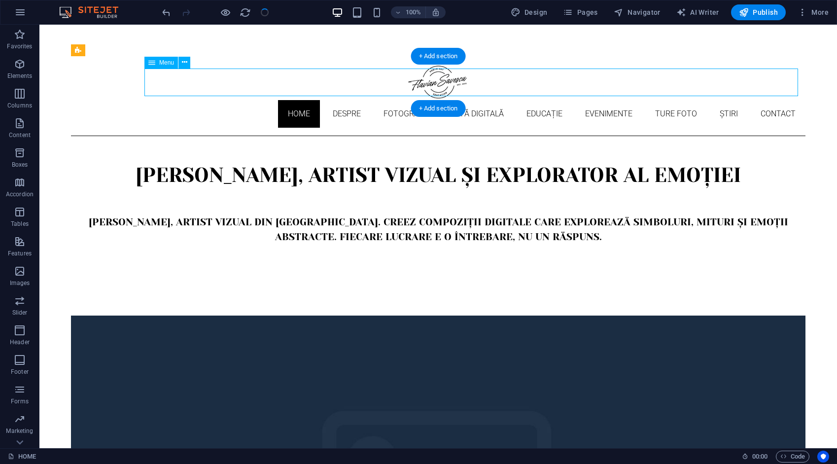
select select "2"
select select
select select "3"
select select
select select "4"
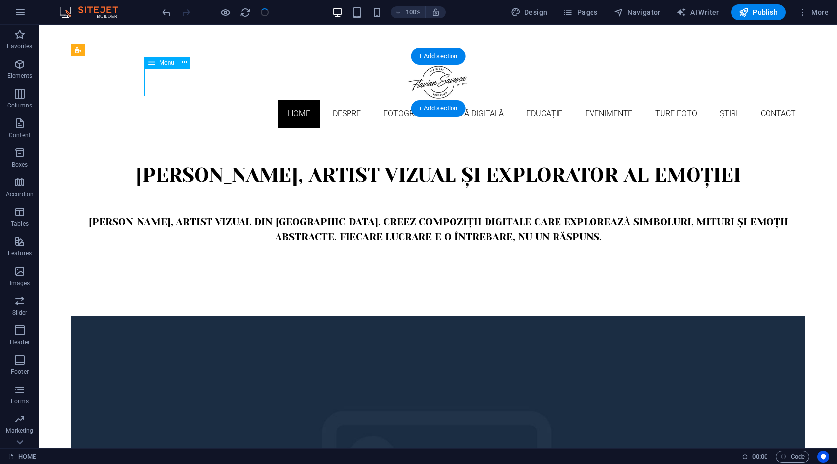
select select
select select "9"
select select
select select "10"
select select
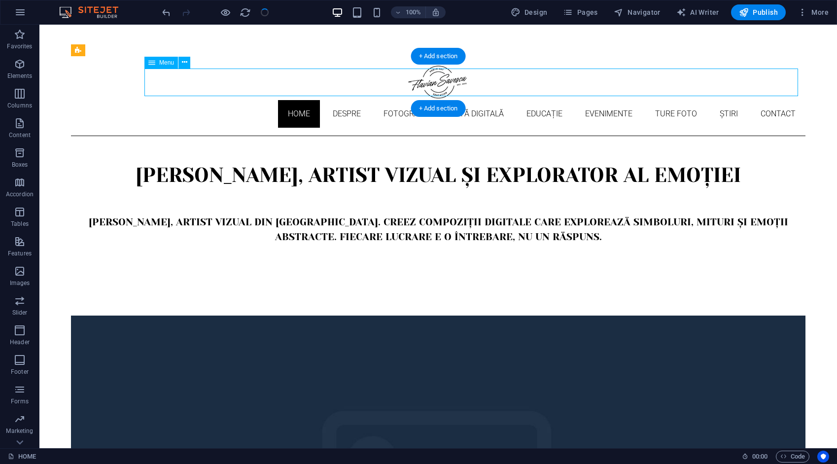
select select "5"
select select
select select "6"
select select
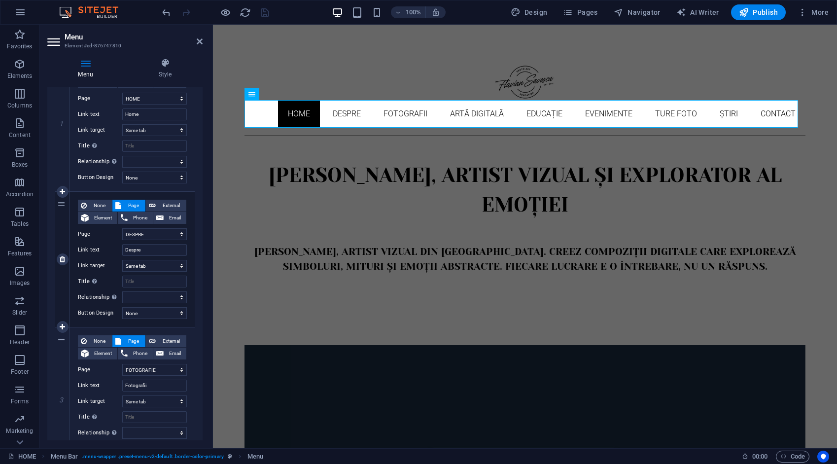
scroll to position [148, 0]
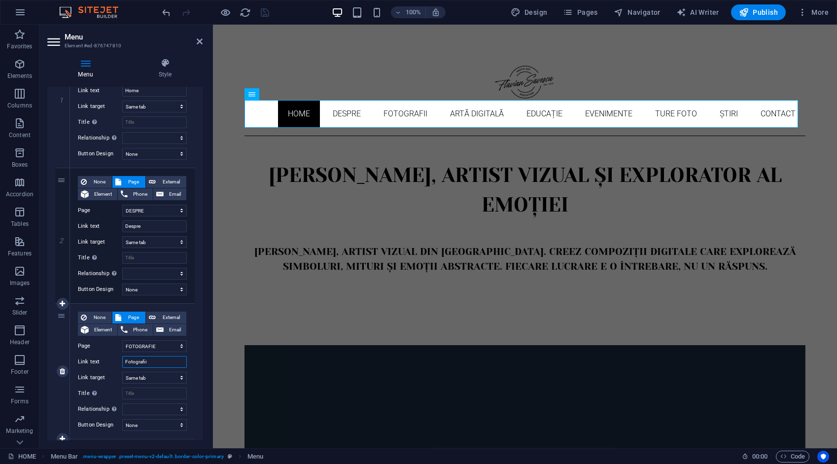
click at [153, 362] on input "Fotografii" at bounding box center [154, 362] width 65 height 12
type input "Fotografi"
select select
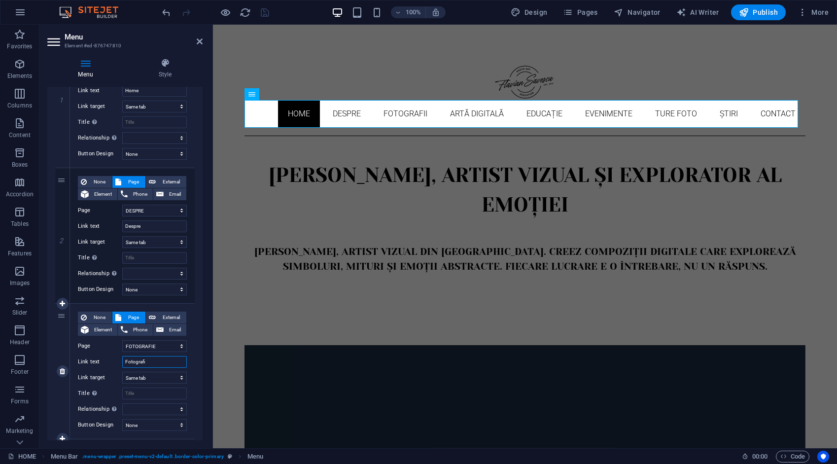
select select
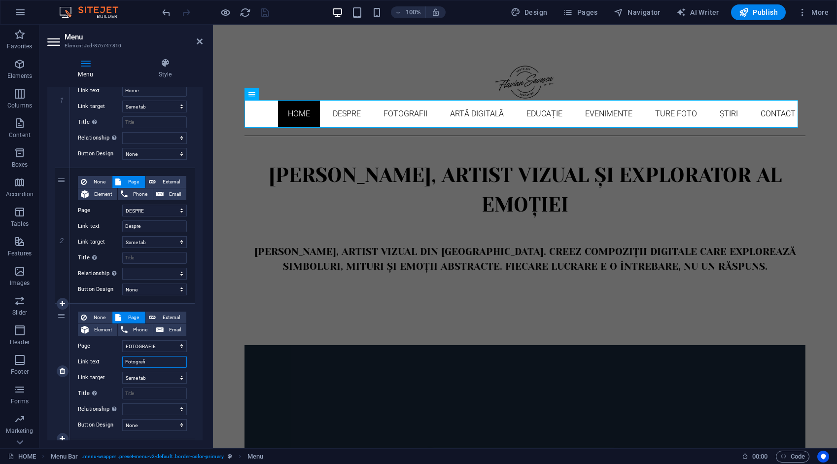
select select
type input "Fotografie"
select select
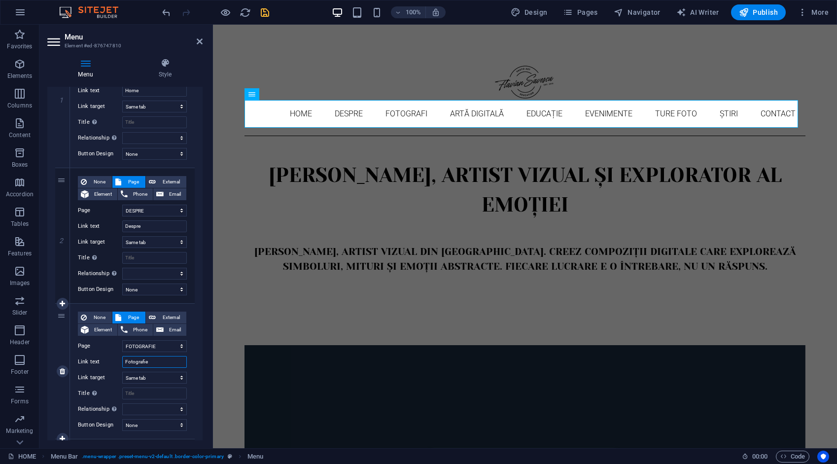
select select
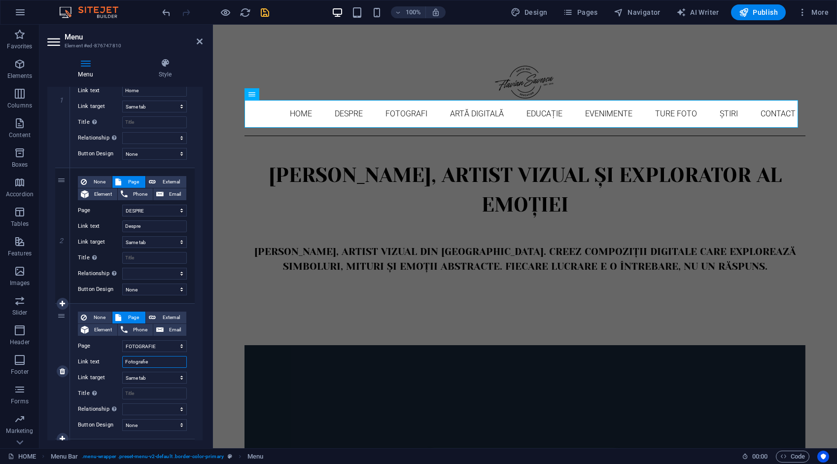
select select
type input "Fotografie"
click at [267, 12] on icon "save" at bounding box center [264, 12] width 11 height 11
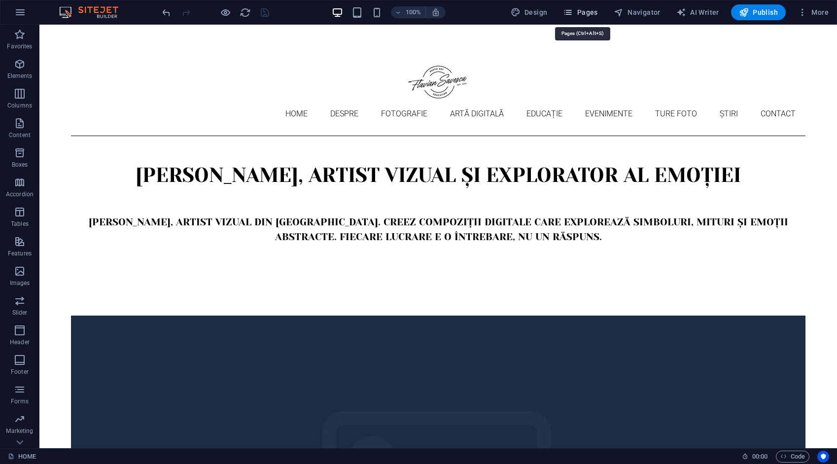
click at [594, 10] on span "Pages" at bounding box center [580, 12] width 35 height 10
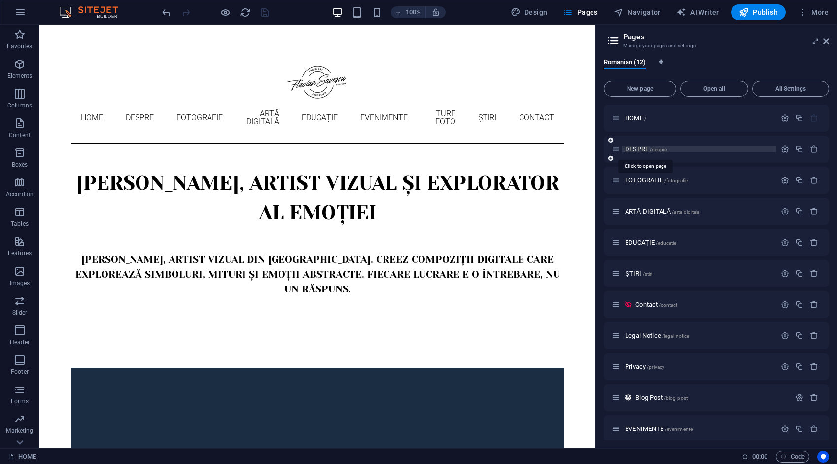
click at [642, 147] on span "DESPRE /despre" at bounding box center [646, 148] width 42 height 7
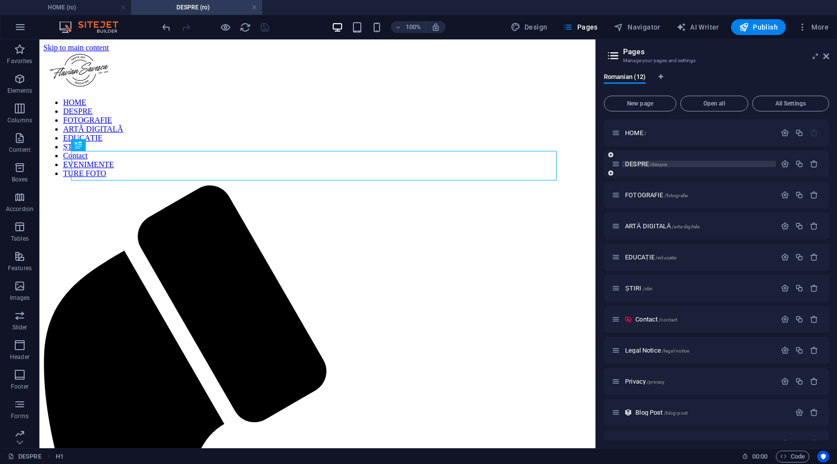
scroll to position [0, 0]
click at [642, 195] on span "FOTOGRAFIE /fotografie" at bounding box center [656, 194] width 63 height 7
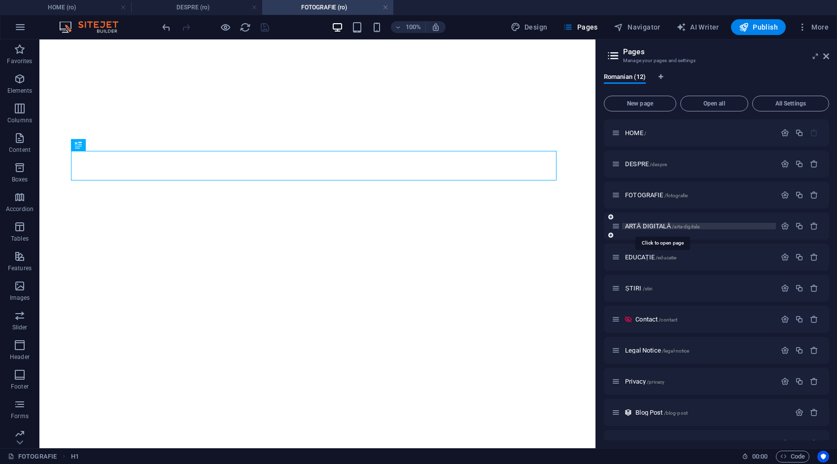
click at [646, 224] on span "ARTĂ DIGITALĂ /arta-digitala" at bounding box center [662, 225] width 74 height 7
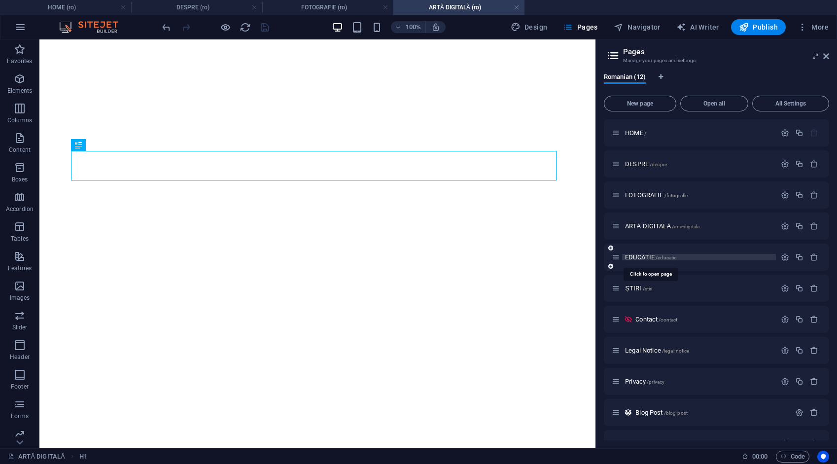
click at [649, 258] on span "EDUCAȚIE /educatie" at bounding box center [650, 256] width 51 height 7
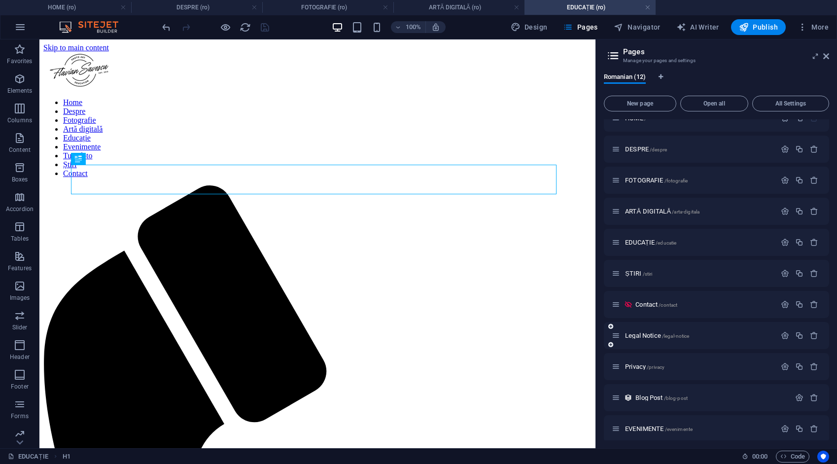
scroll to position [49, 0]
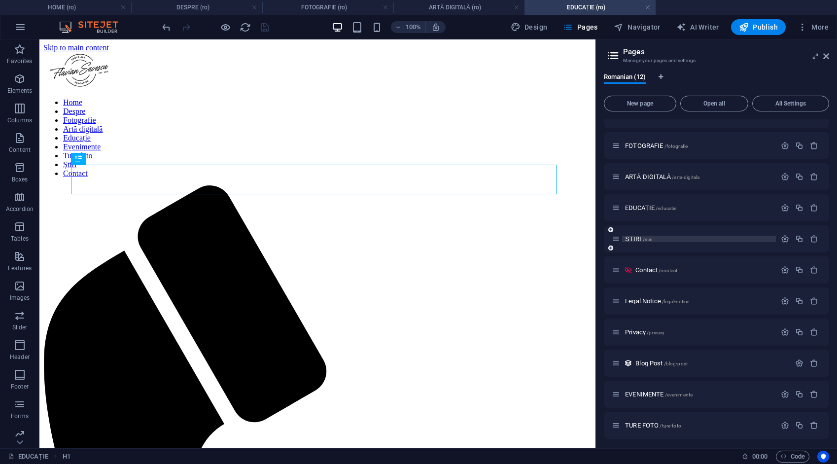
click at [636, 237] on span "ȘTIRI /stiri" at bounding box center [638, 238] width 27 height 7
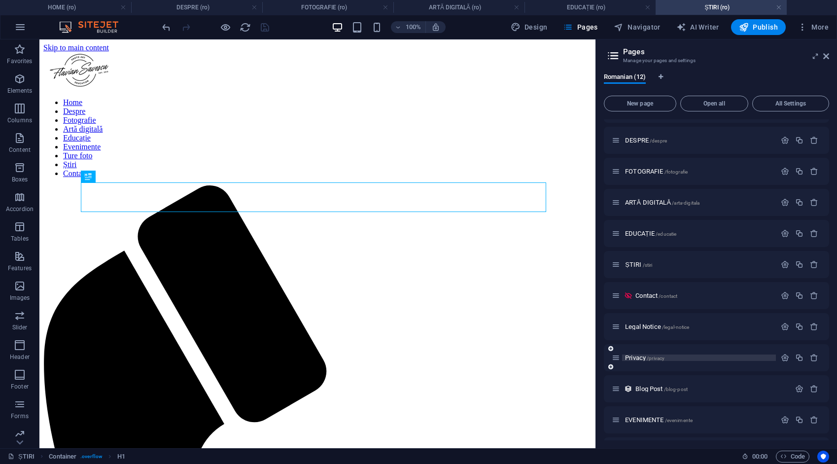
scroll to position [51, 0]
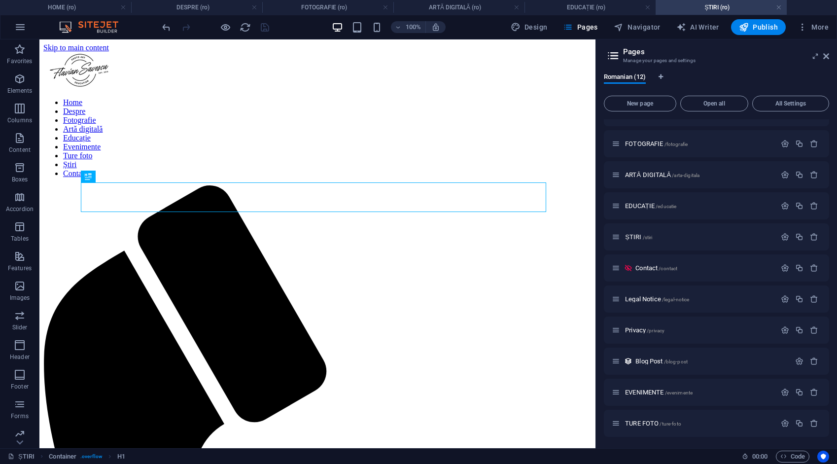
click at [653, 392] on span "EVENIMENTE /evenimente" at bounding box center [659, 391] width 68 height 7
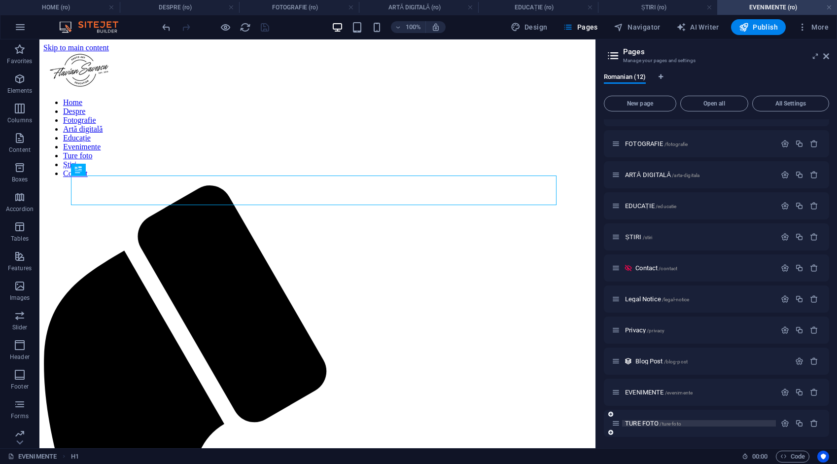
click at [651, 423] on span "TURE FOTO /ture-foto" at bounding box center [653, 423] width 56 height 7
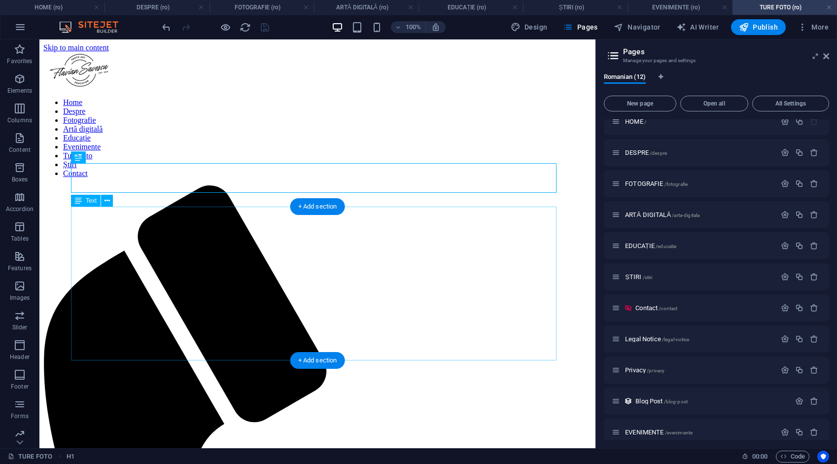
scroll to position [0, 0]
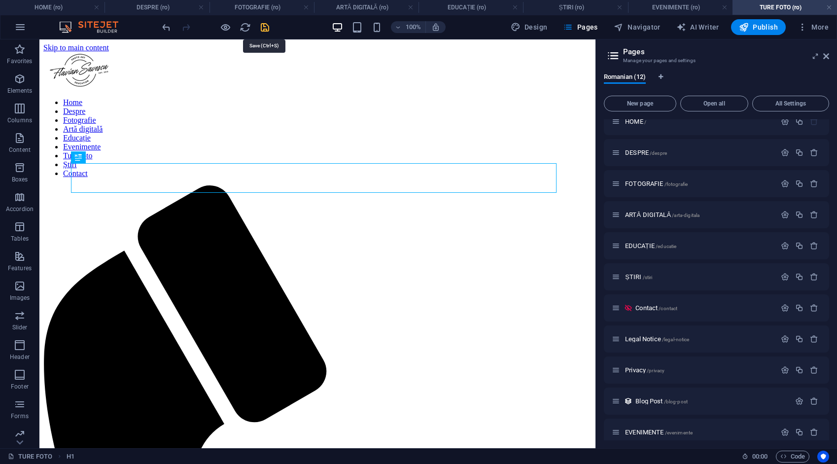
click at [262, 23] on icon "save" at bounding box center [264, 27] width 11 height 11
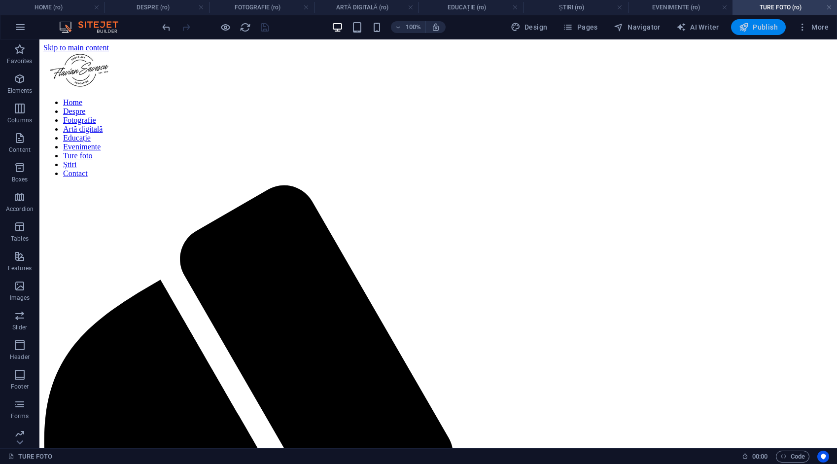
click at [765, 28] on span "Publish" at bounding box center [758, 27] width 39 height 10
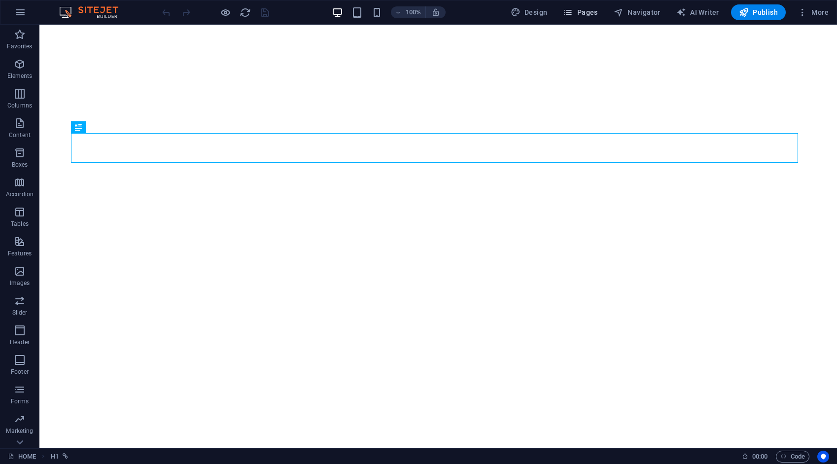
click at [585, 13] on span "Pages" at bounding box center [580, 12] width 35 height 10
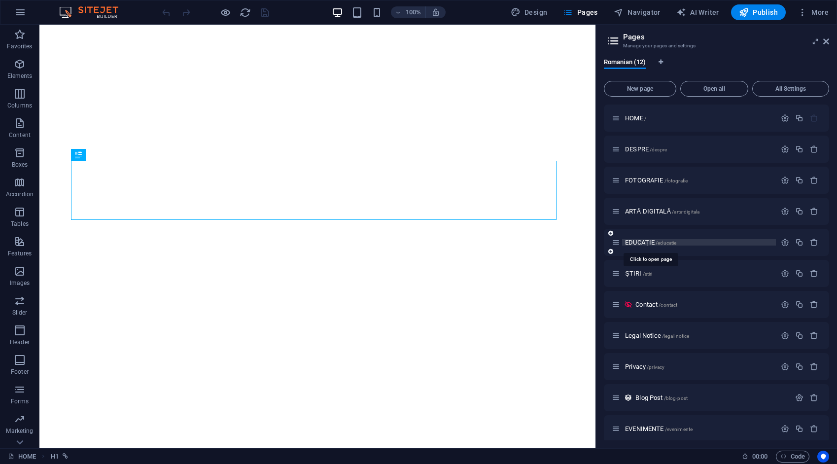
click at [641, 241] on span "EDUCAȚIE /educatie" at bounding box center [650, 242] width 51 height 7
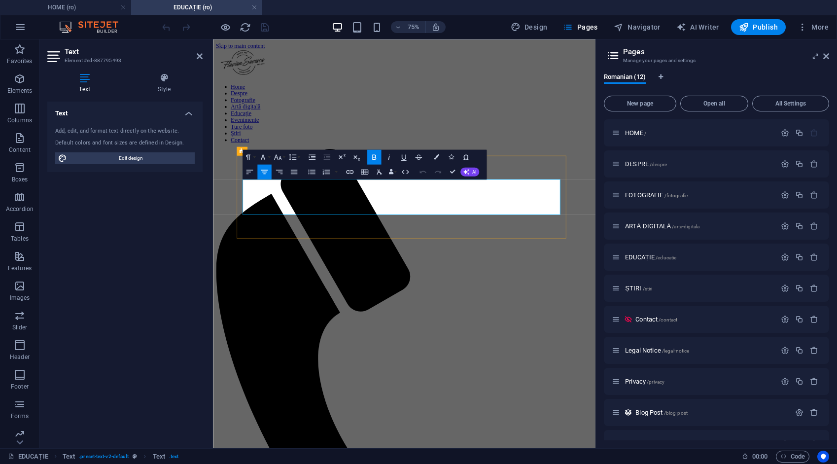
drag, startPoint x: 455, startPoint y: 171, endPoint x: 415, endPoint y: 131, distance: 56.1
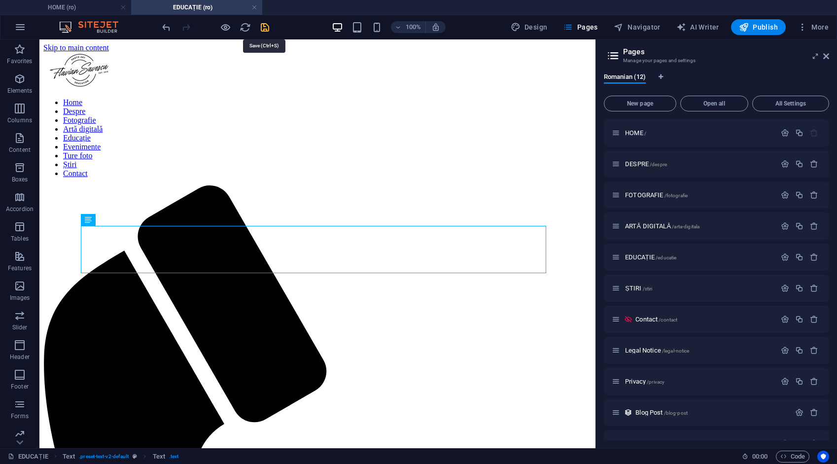
click at [264, 24] on icon "save" at bounding box center [264, 27] width 11 height 11
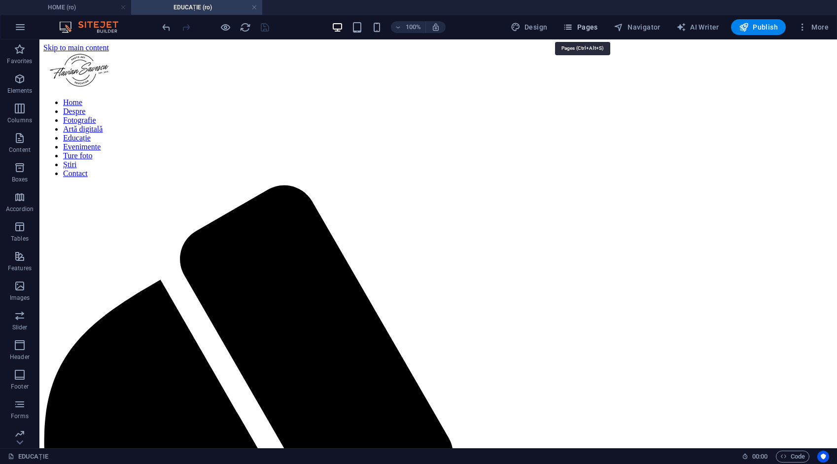
click at [591, 26] on span "Pages" at bounding box center [580, 27] width 35 height 10
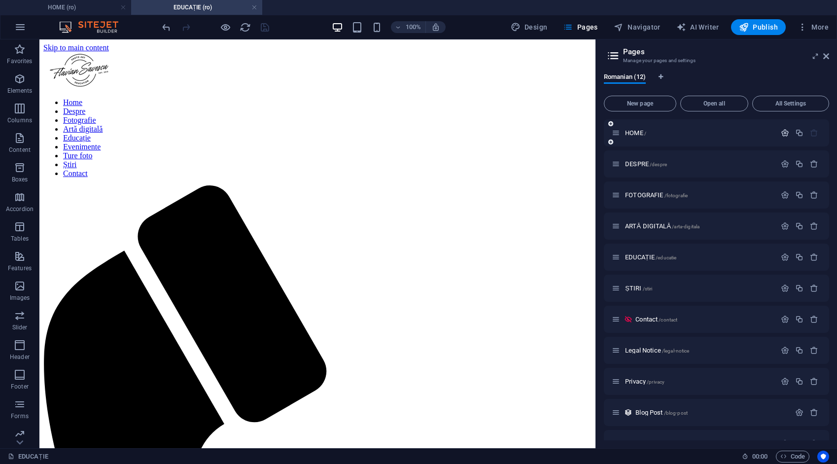
click at [786, 132] on icon "button" at bounding box center [785, 133] width 8 height 8
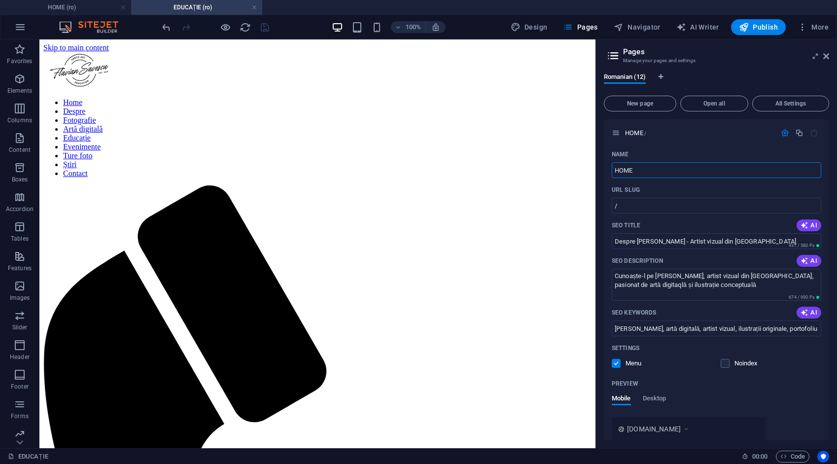
drag, startPoint x: 641, startPoint y: 171, endPoint x: 597, endPoint y: 172, distance: 43.4
click at [597, 172] on div "Romanian (12) New page Open all All Settings HOME / Name HOME ​ URL SLUG / ​ SE…" at bounding box center [716, 256] width 241 height 383
type input "ACASĂ"
click at [785, 135] on icon "button" at bounding box center [785, 133] width 8 height 8
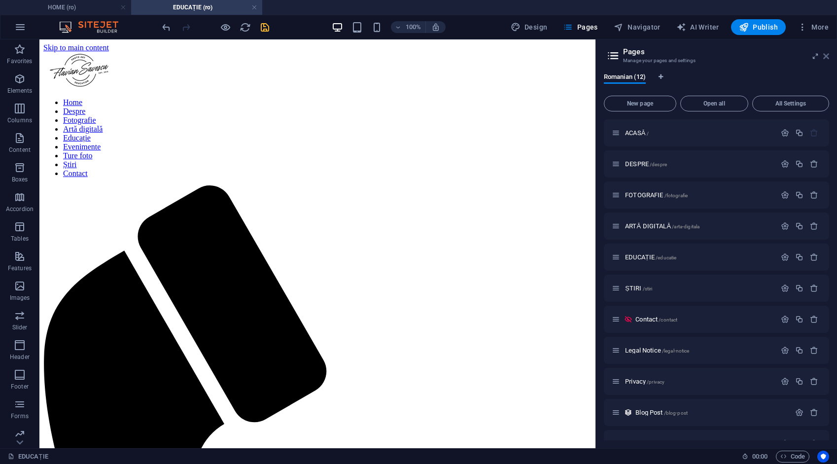
click at [826, 58] on icon at bounding box center [826, 56] width 6 height 8
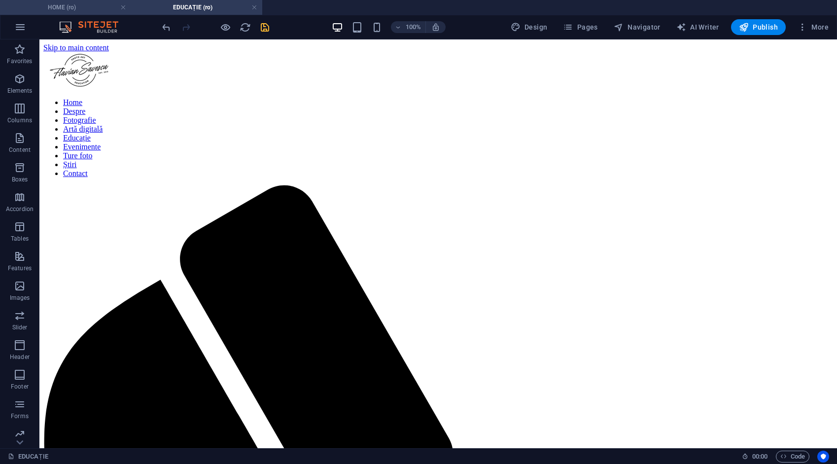
click at [71, 6] on h4 "HOME (ro)" at bounding box center [65, 7] width 131 height 11
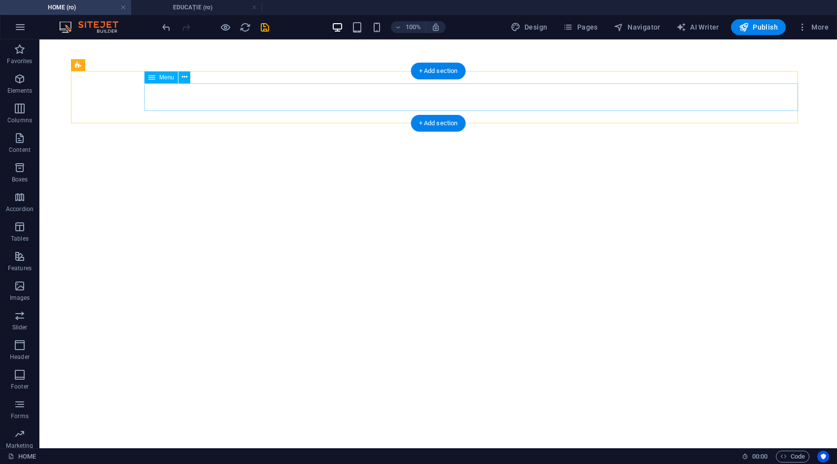
select select
select select "1"
select select
select select "2"
select select
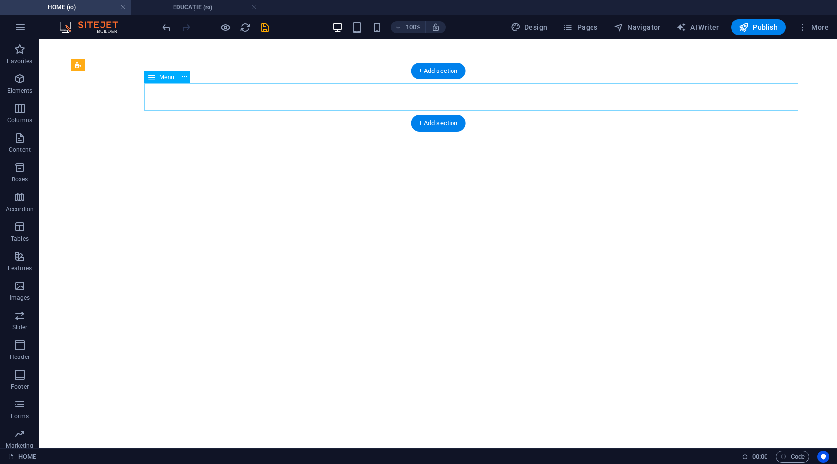
select select "3"
select select
select select "4"
select select
select select "9"
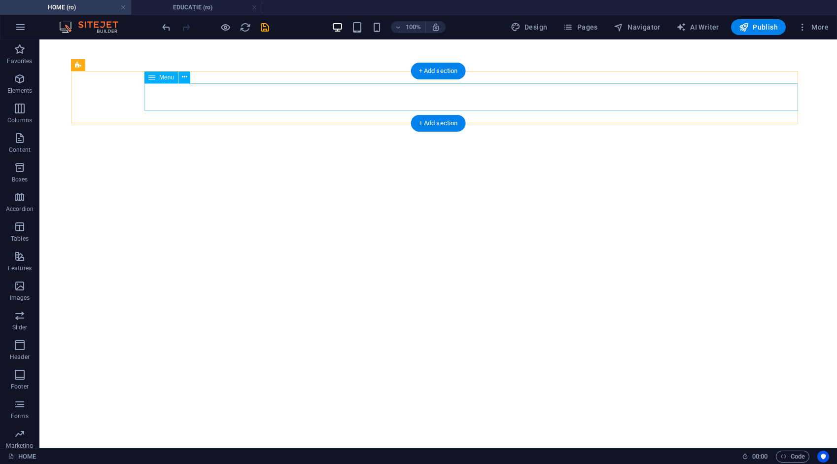
select select
select select "10"
select select
select select "5"
select select
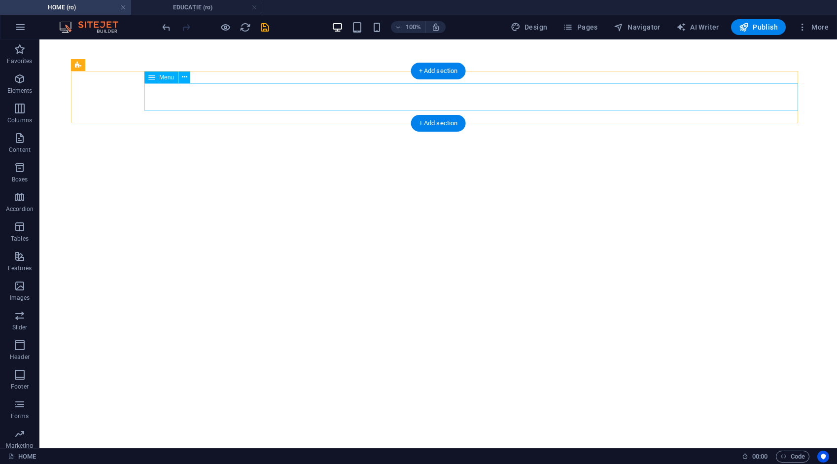
select select "6"
select select
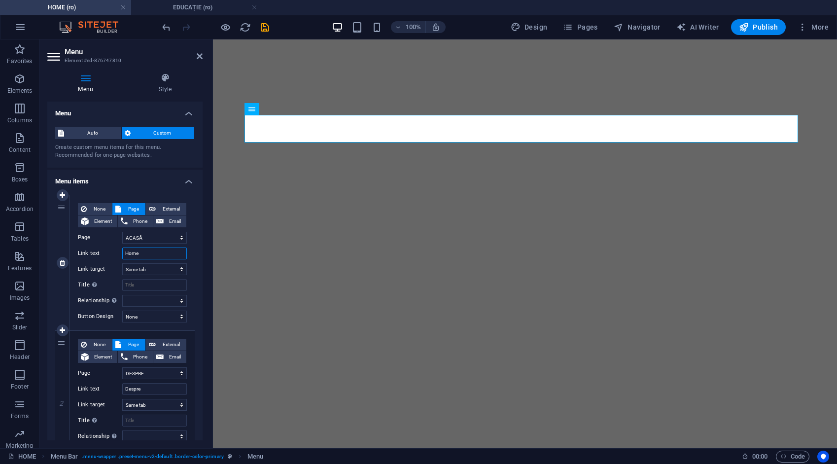
drag, startPoint x: 146, startPoint y: 251, endPoint x: 112, endPoint y: 252, distance: 34.0
click at [112, 253] on div "Link text Home" at bounding box center [132, 253] width 109 height 12
type input "Acasă"
select select
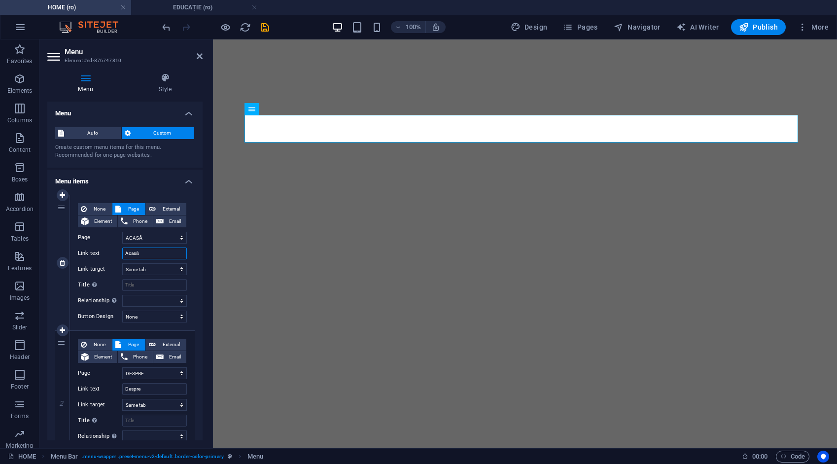
select select
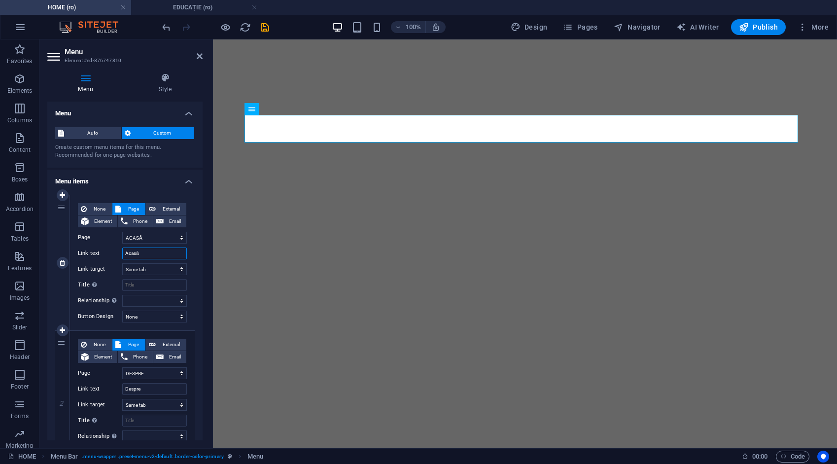
select select
type input "Acasă"
click at [263, 25] on icon "save" at bounding box center [264, 27] width 11 height 11
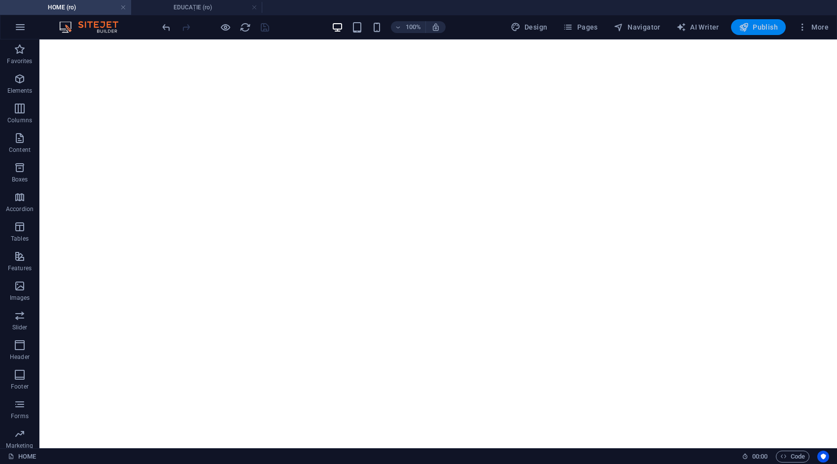
click at [764, 27] on span "Publish" at bounding box center [758, 27] width 39 height 10
